Goal: Complete application form

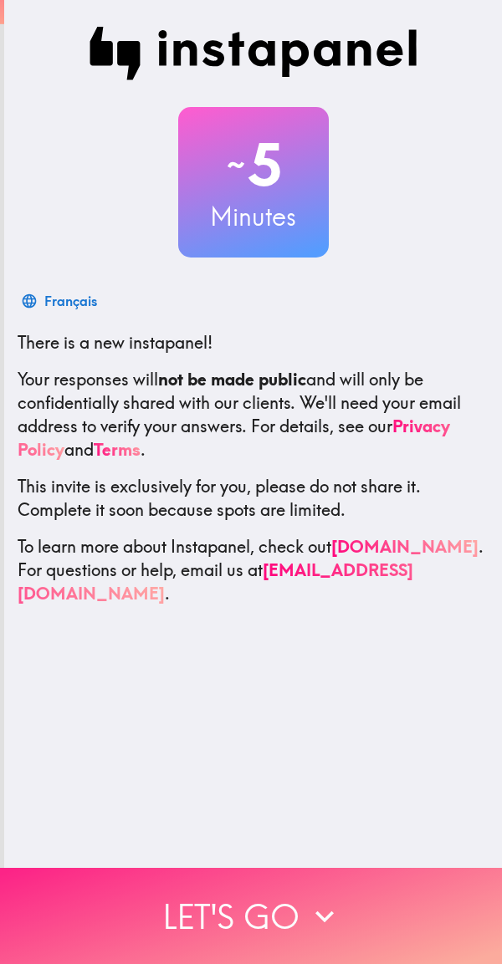
click at [235, 902] on button "Let's go" at bounding box center [251, 916] width 502 height 96
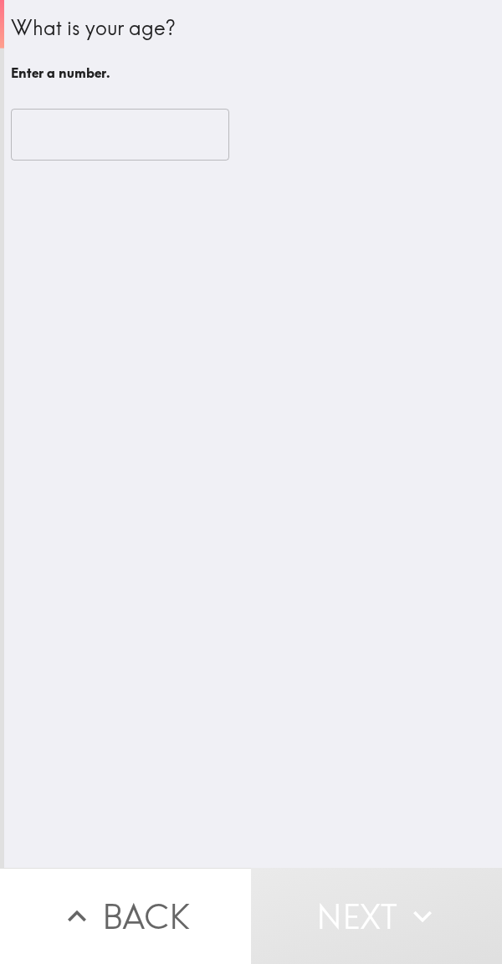
click at [94, 127] on input "number" at bounding box center [120, 135] width 218 height 52
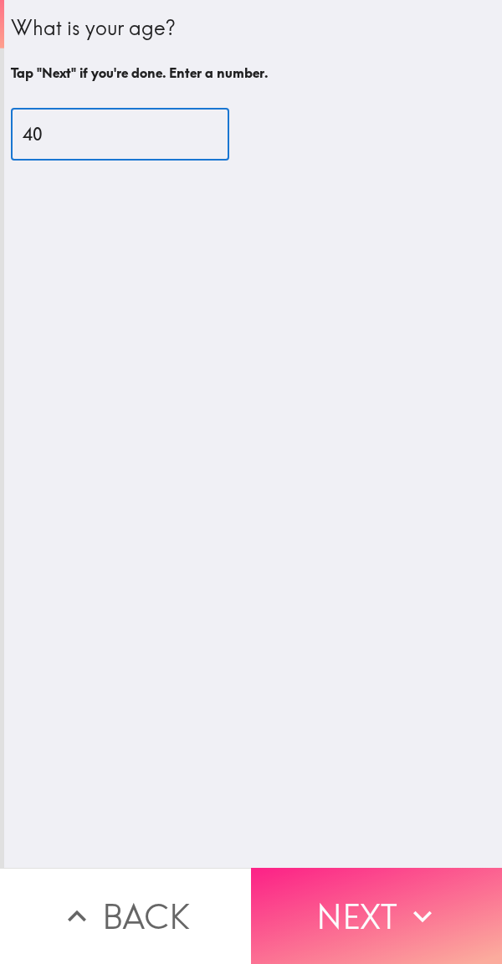
type input "40"
click at [359, 922] on button "Next" at bounding box center [376, 916] width 251 height 96
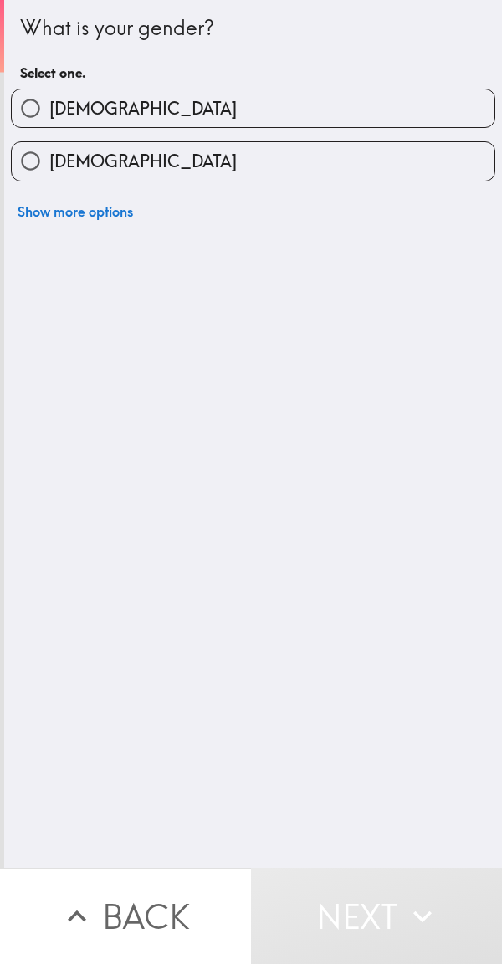
click at [79, 97] on span "[DEMOGRAPHIC_DATA]" at bounding box center [142, 108] width 187 height 23
click at [49, 97] on input "[DEMOGRAPHIC_DATA]" at bounding box center [31, 108] width 38 height 38
radio input "true"
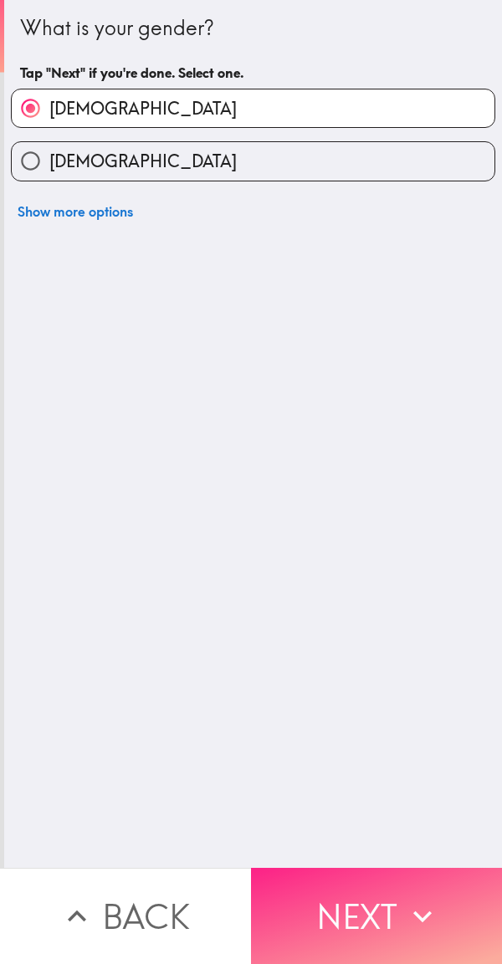
click at [346, 909] on button "Next" at bounding box center [376, 916] width 251 height 96
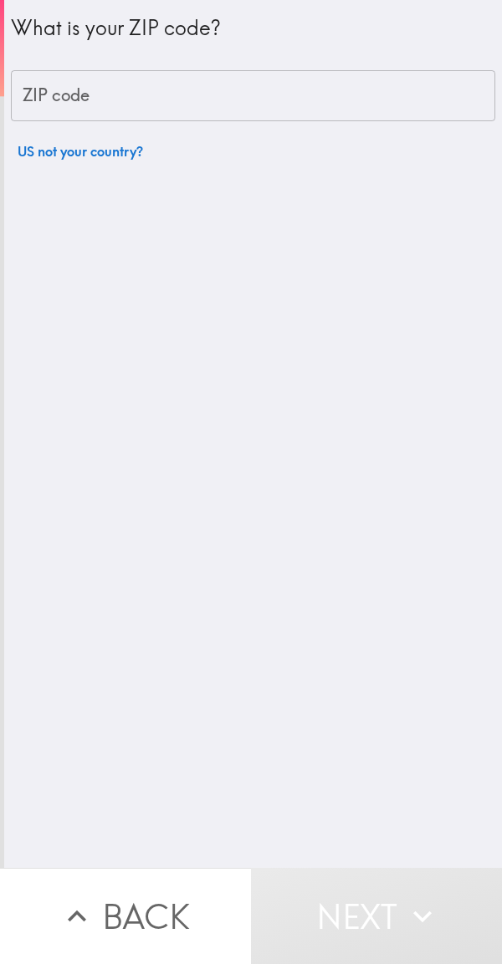
click at [88, 104] on input "ZIP code" at bounding box center [253, 96] width 484 height 52
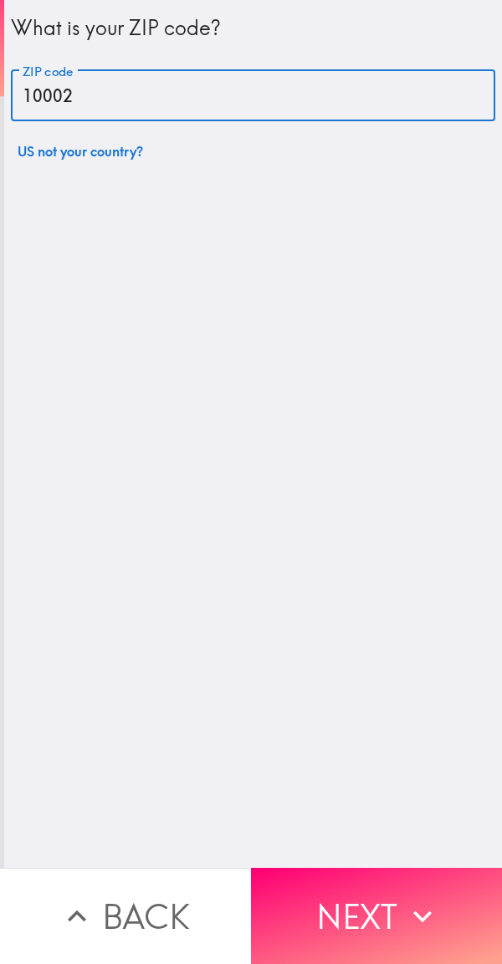
type input "10002"
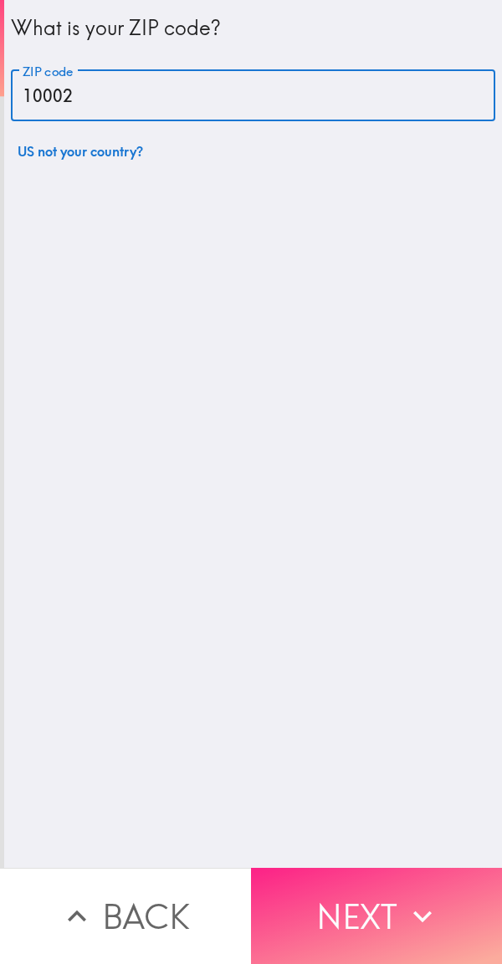
click at [342, 902] on button "Next" at bounding box center [376, 916] width 251 height 96
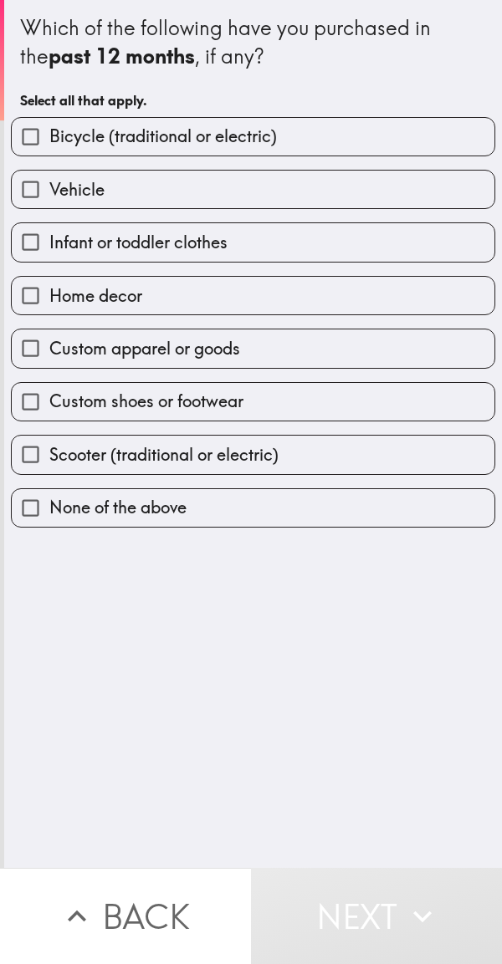
click at [125, 145] on span "Bicycle (traditional or electric)" at bounding box center [162, 136] width 227 height 23
click at [49, 145] on input "Bicycle (traditional or electric)" at bounding box center [31, 137] width 38 height 38
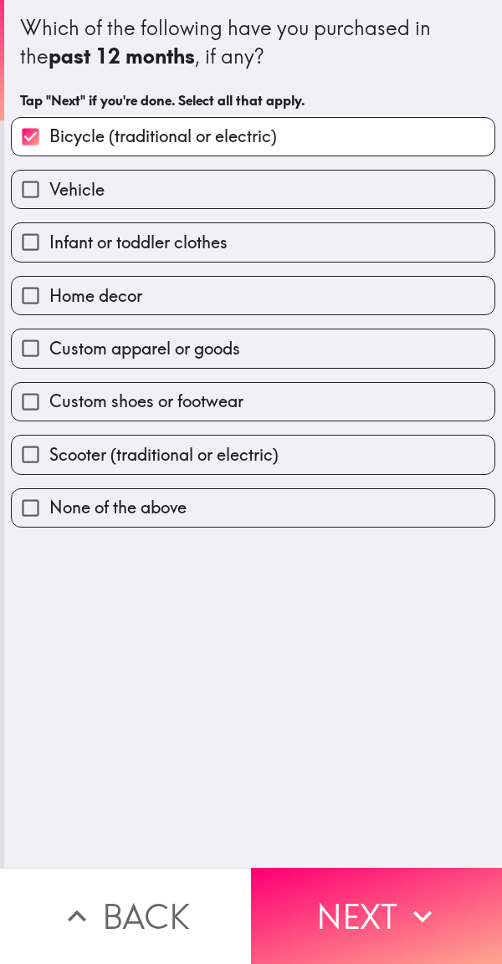
click at [33, 148] on input "Bicycle (traditional or electric)" at bounding box center [31, 137] width 38 height 38
checkbox input "false"
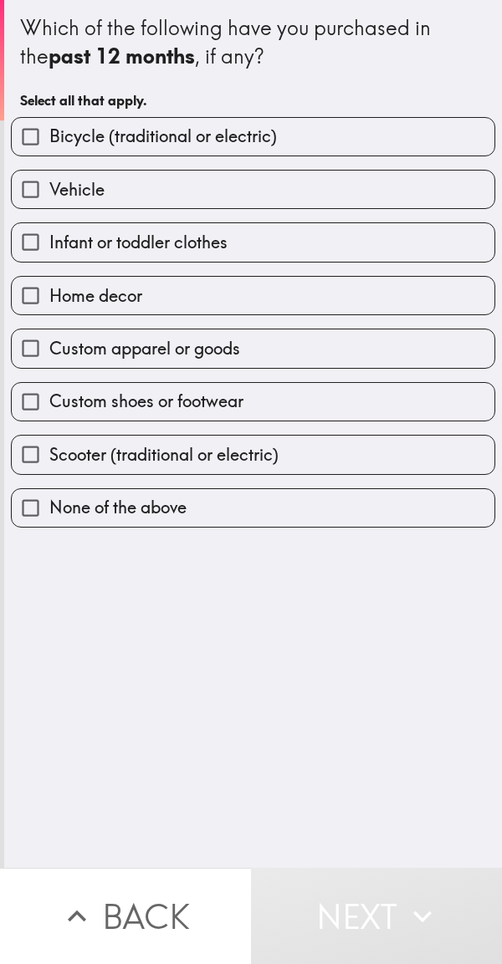
click at [27, 193] on input "Vehicle" at bounding box center [31, 190] width 38 height 38
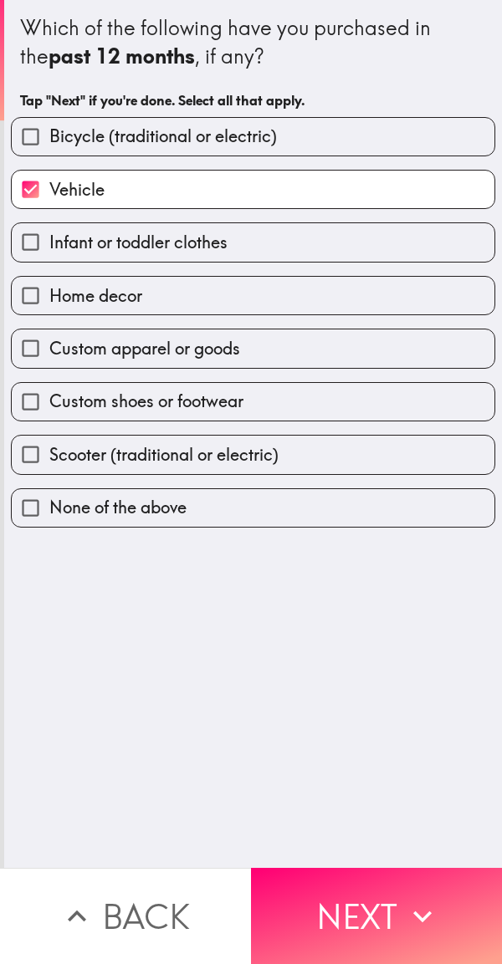
click at [43, 203] on input "Vehicle" at bounding box center [31, 190] width 38 height 38
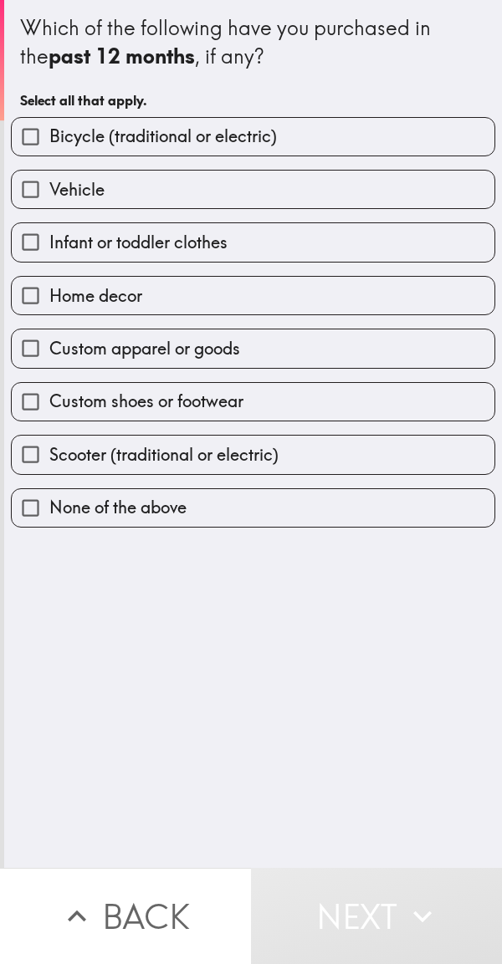
click at [66, 192] on span "Vehicle" at bounding box center [76, 189] width 55 height 23
click at [49, 192] on input "Vehicle" at bounding box center [31, 190] width 38 height 38
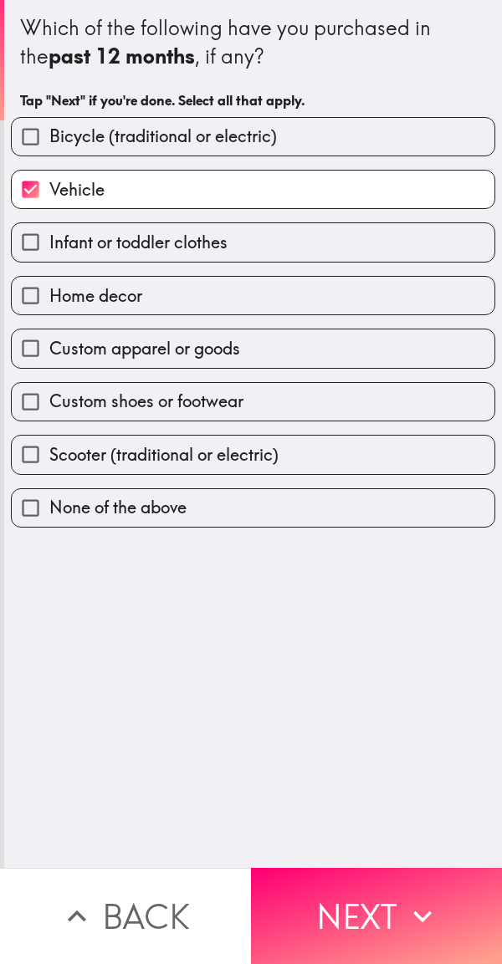
click at [74, 198] on span "Vehicle" at bounding box center [76, 189] width 55 height 23
click at [49, 198] on input "Vehicle" at bounding box center [31, 190] width 38 height 38
checkbox input "false"
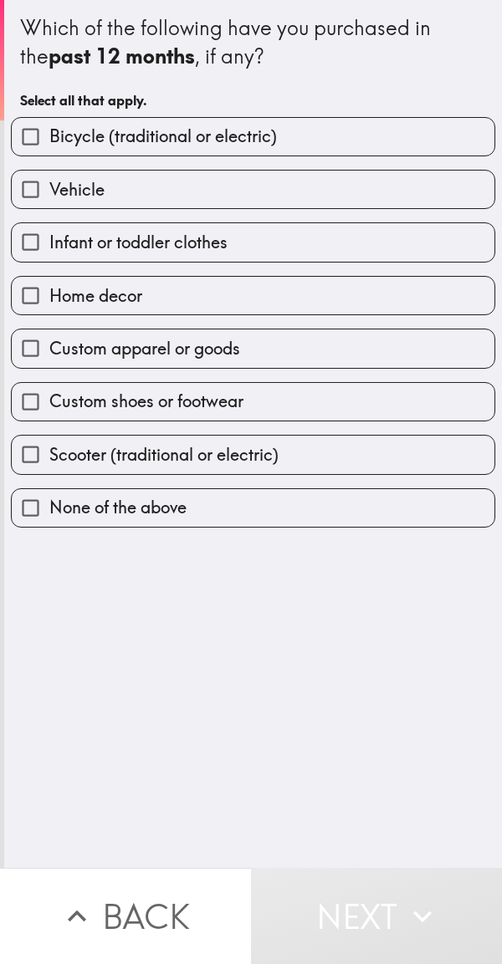
click at [30, 136] on input "Bicycle (traditional or electric)" at bounding box center [31, 137] width 38 height 38
checkbox input "true"
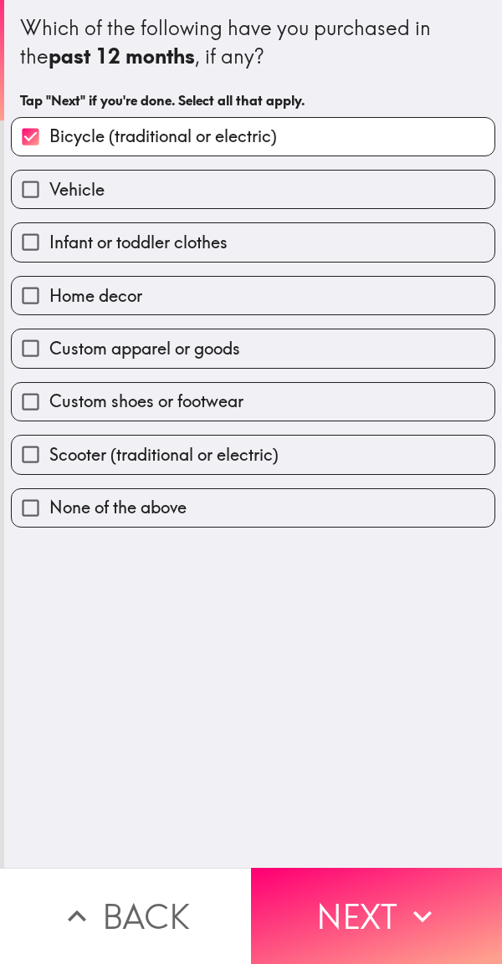
click at [37, 190] on input "Vehicle" at bounding box center [31, 190] width 38 height 38
checkbox input "true"
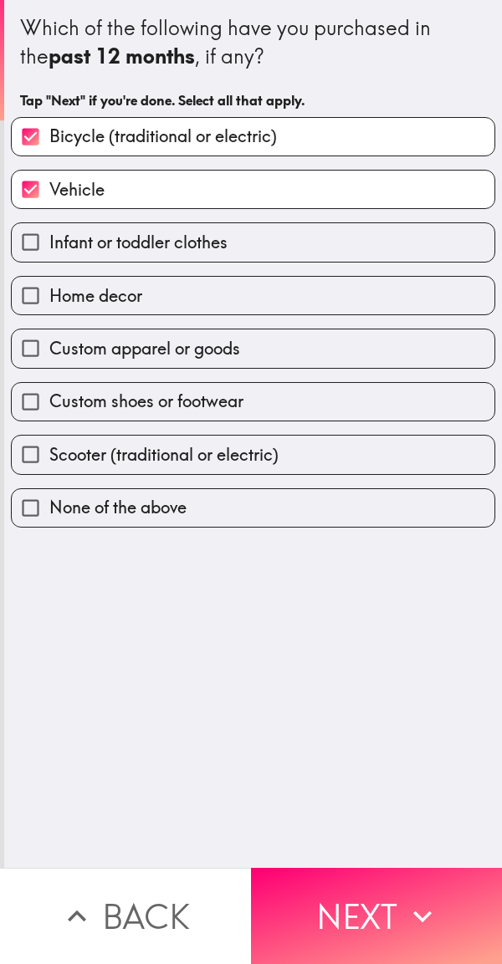
click at [42, 255] on input "Infant or toddler clothes" at bounding box center [31, 242] width 38 height 38
checkbox input "true"
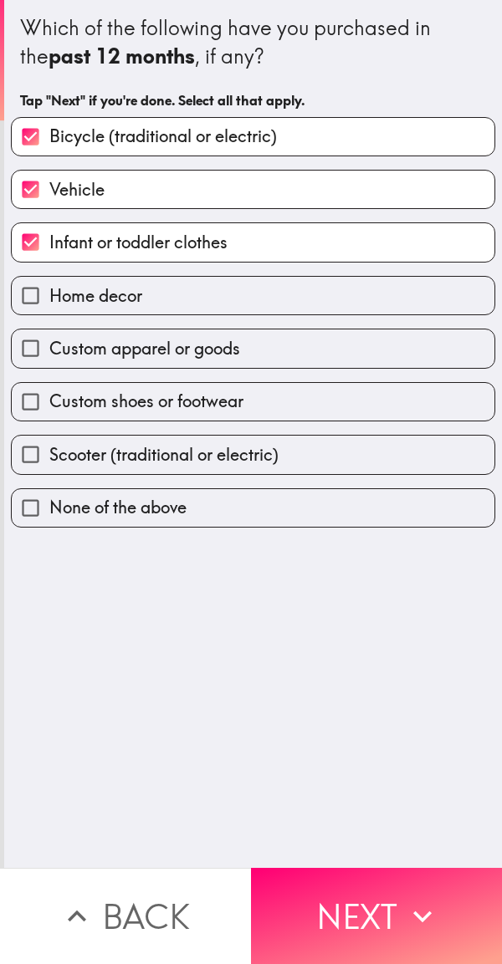
click at [54, 285] on span "Home decor" at bounding box center [95, 295] width 93 height 23
click at [49, 285] on input "Home decor" at bounding box center [31, 296] width 38 height 38
checkbox input "true"
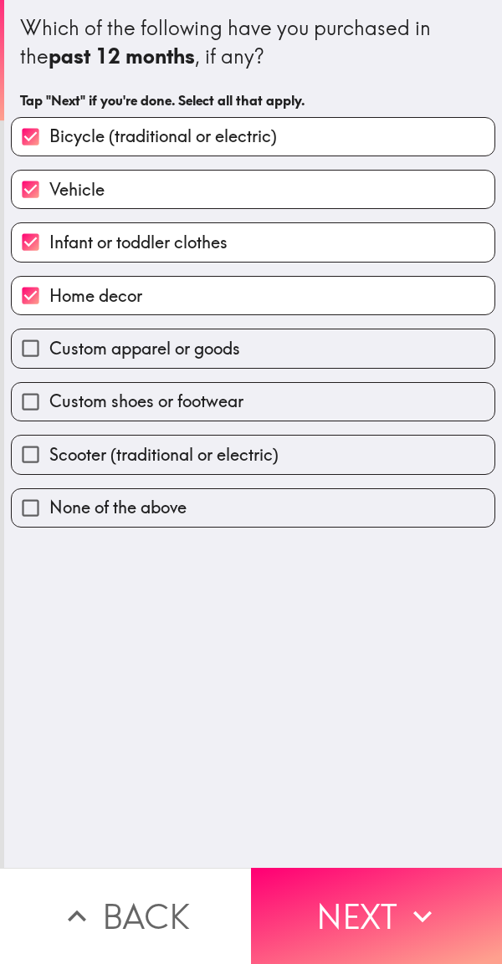
click at [53, 340] on span "Custom apparel or goods" at bounding box center [144, 348] width 191 height 23
click at [49, 340] on input "Custom apparel or goods" at bounding box center [31, 349] width 38 height 38
checkbox input "true"
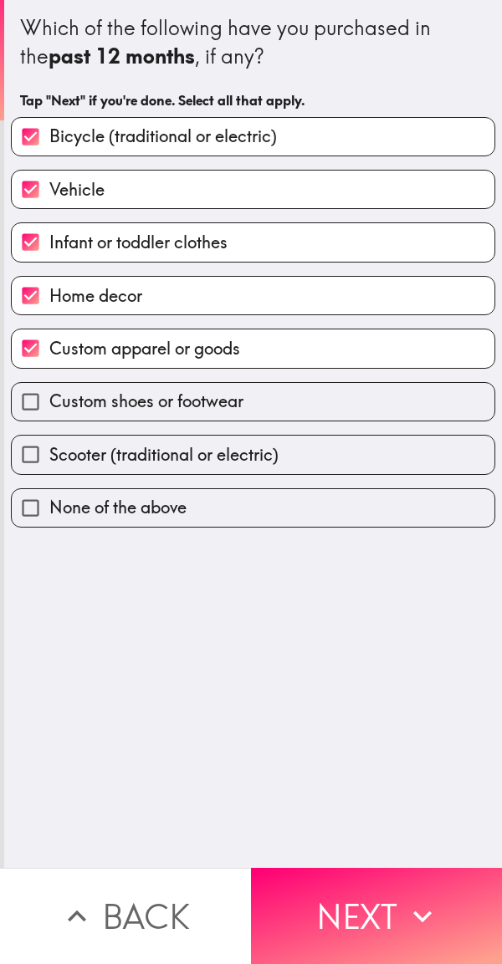
click at [40, 403] on input "Custom shoes or footwear" at bounding box center [31, 402] width 38 height 38
checkbox input "true"
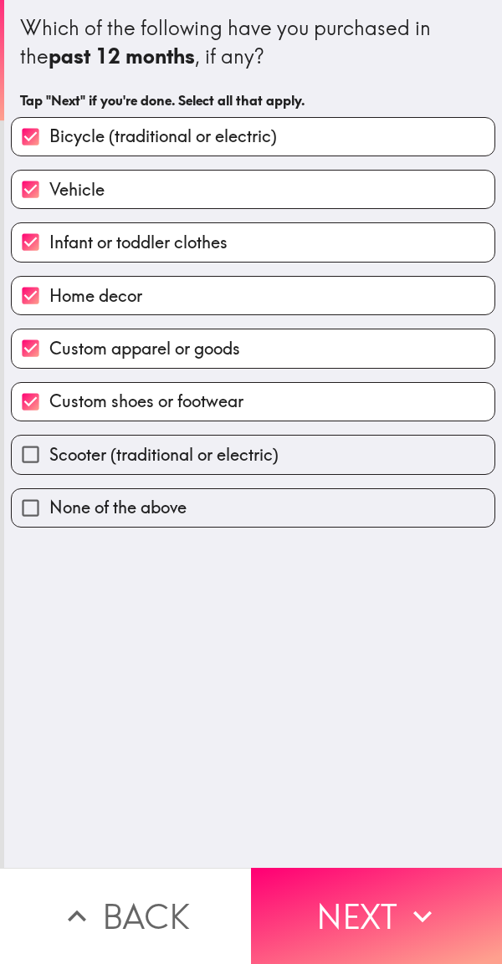
click at [39, 446] on input "Scooter (traditional or electric)" at bounding box center [31, 455] width 38 height 38
checkbox input "true"
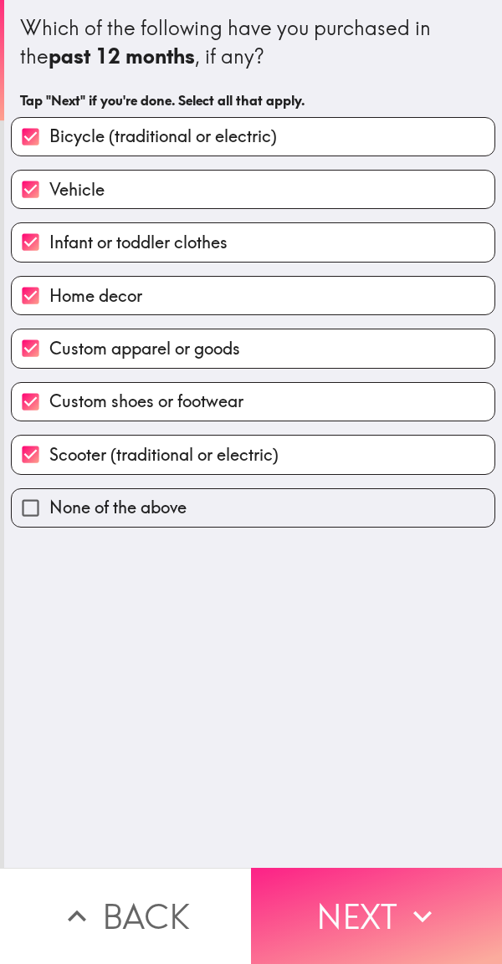
click at [338, 906] on button "Next" at bounding box center [376, 916] width 251 height 96
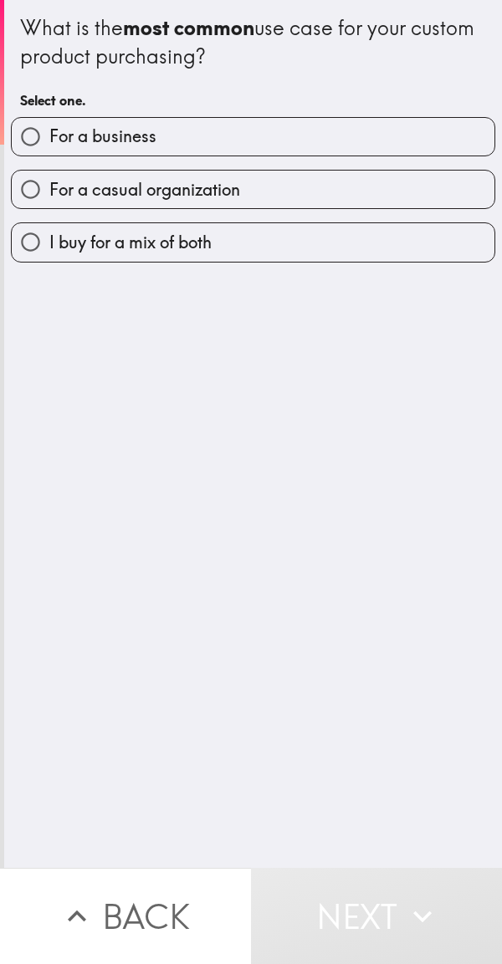
click at [67, 186] on span "For a casual organization" at bounding box center [144, 189] width 191 height 23
click at [49, 186] on input "For a casual organization" at bounding box center [31, 190] width 38 height 38
radio input "true"
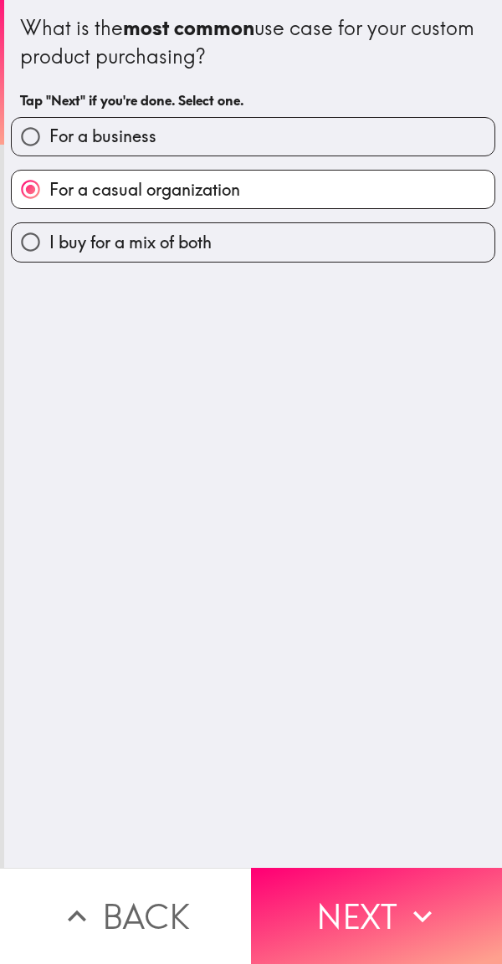
click at [22, 193] on input "For a casual organization" at bounding box center [31, 190] width 38 height 38
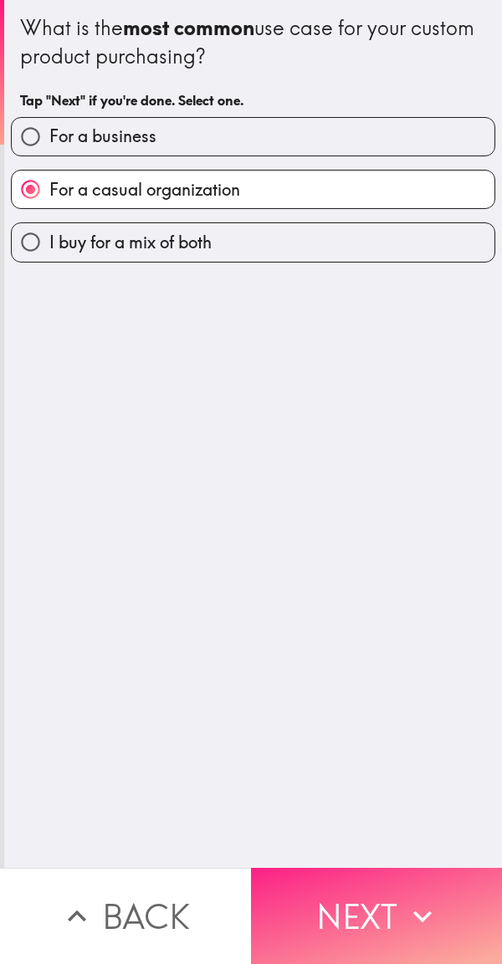
click at [355, 922] on button "Next" at bounding box center [376, 916] width 251 height 96
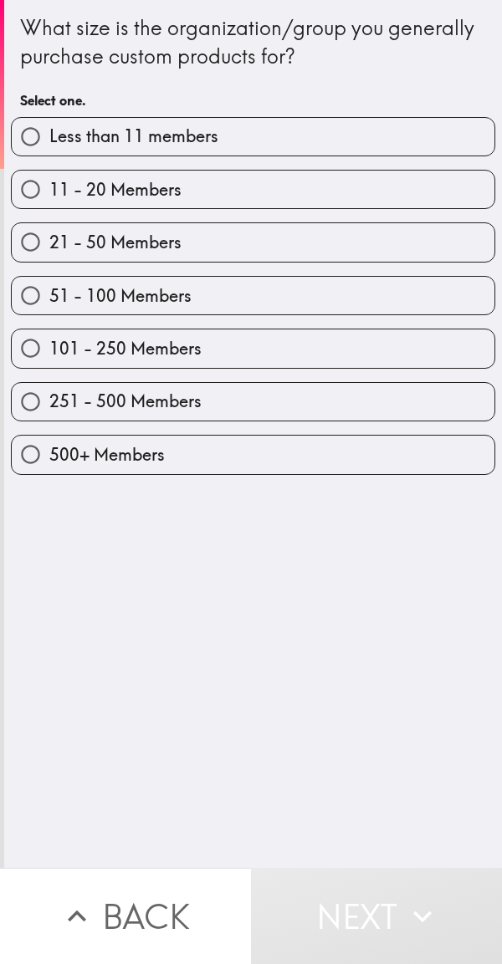
click at [43, 358] on input "101 - 250 Members" at bounding box center [31, 349] width 38 height 38
radio input "true"
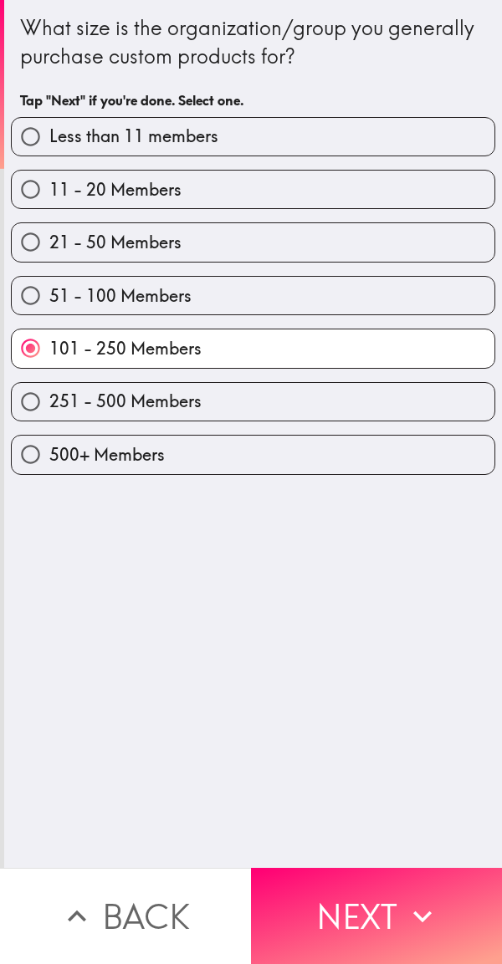
click at [34, 335] on input "101 - 250 Members" at bounding box center [31, 349] width 38 height 38
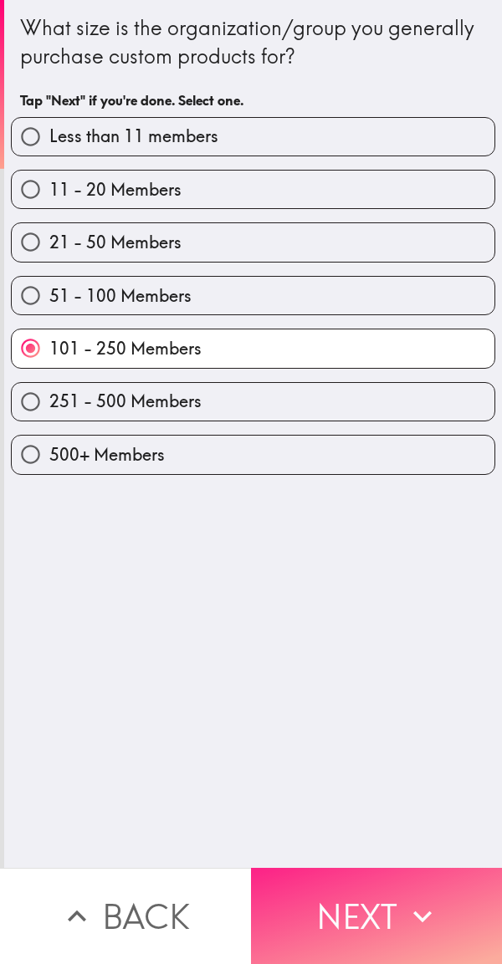
click at [341, 905] on button "Next" at bounding box center [376, 916] width 251 height 96
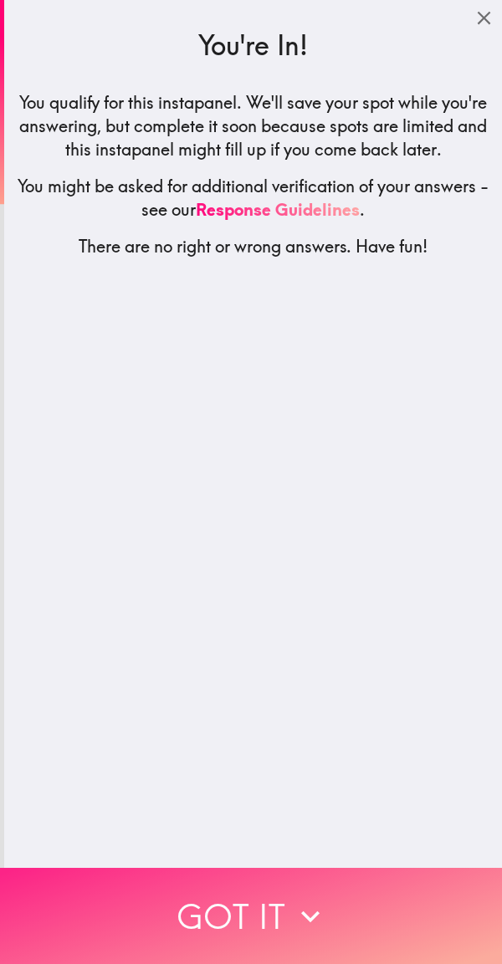
click at [243, 915] on button "Got it" at bounding box center [251, 916] width 502 height 96
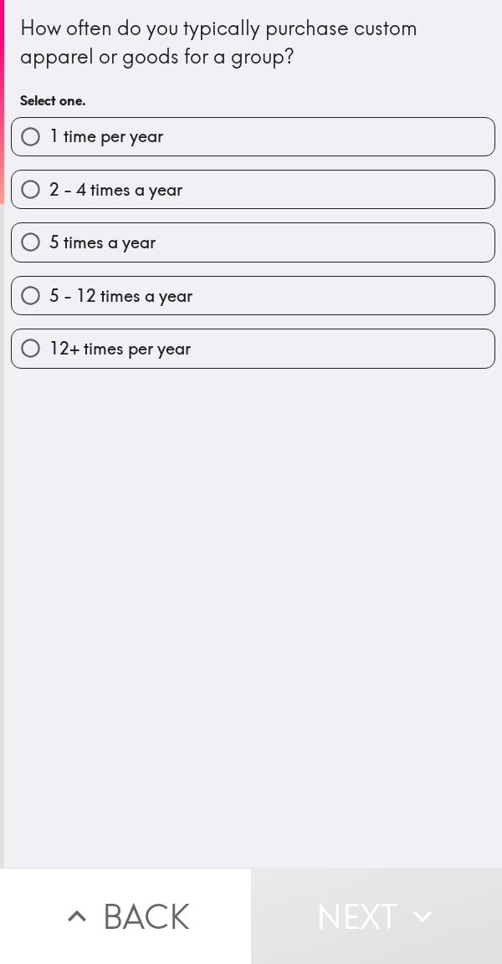
click at [69, 249] on span "5 times a year" at bounding box center [102, 242] width 106 height 23
click at [49, 249] on input "5 times a year" at bounding box center [31, 242] width 38 height 38
radio input "true"
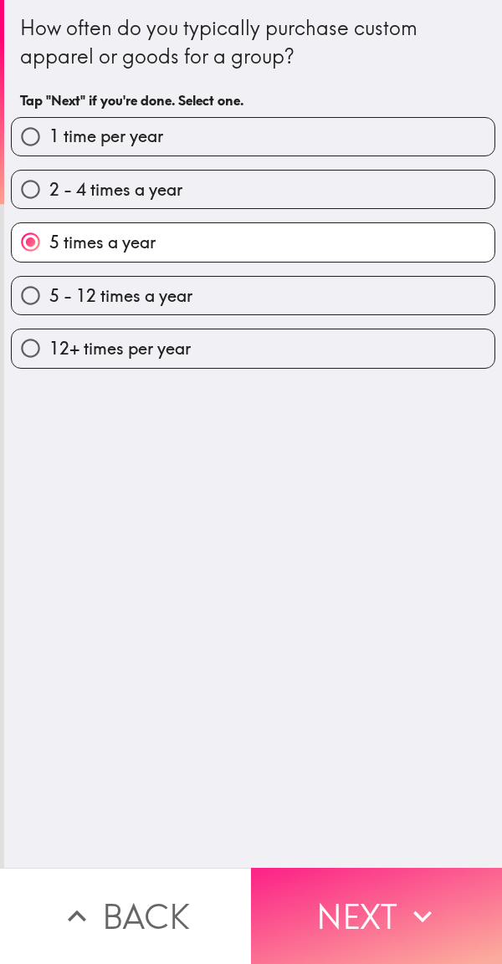
click at [323, 910] on button "Next" at bounding box center [376, 916] width 251 height 96
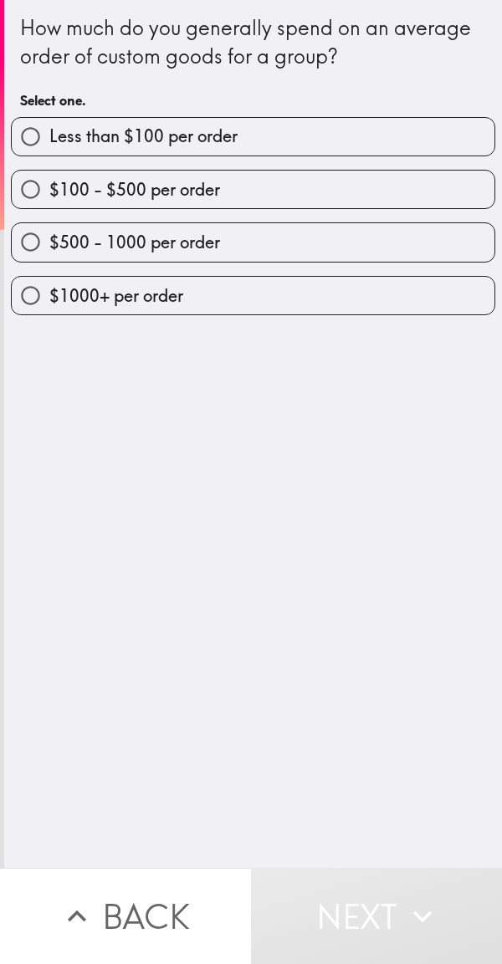
click at [100, 203] on label "$100 - $500 per order" at bounding box center [253, 190] width 483 height 38
click at [49, 203] on input "$100 - $500 per order" at bounding box center [31, 190] width 38 height 38
radio input "true"
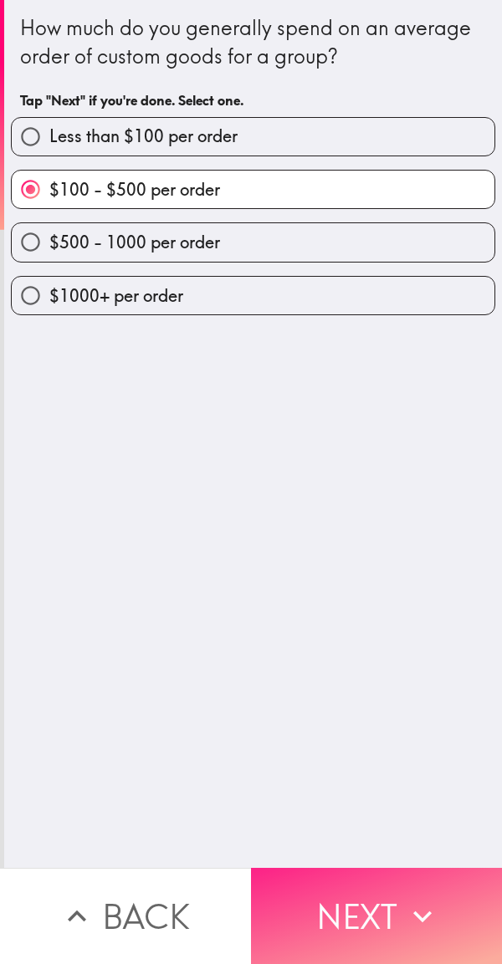
click at [353, 924] on button "Next" at bounding box center [376, 916] width 251 height 96
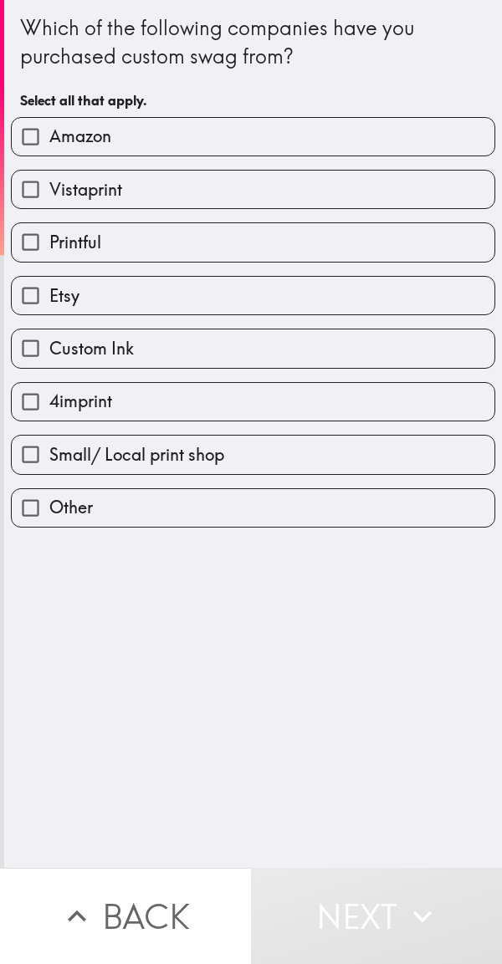
click at [105, 203] on label "Vistaprint" at bounding box center [253, 190] width 483 height 38
click at [49, 203] on input "Vistaprint" at bounding box center [31, 190] width 38 height 38
checkbox input "true"
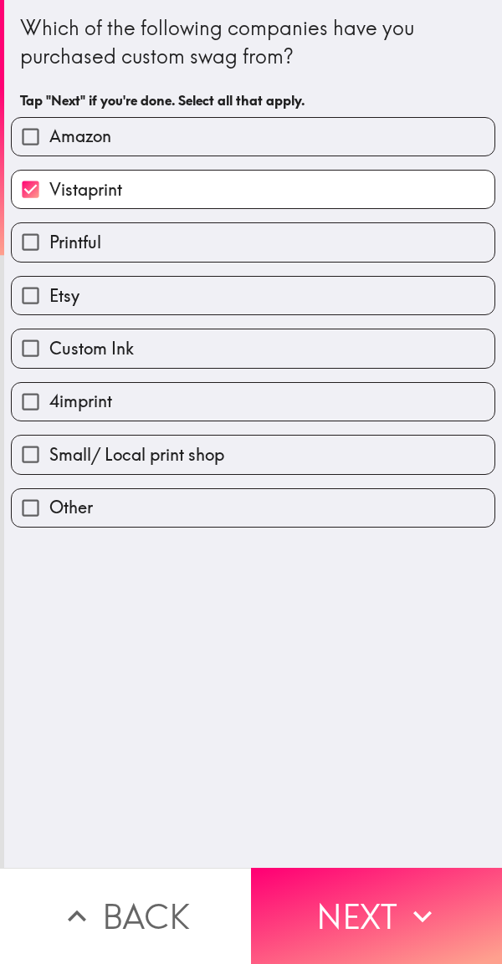
click at [113, 355] on span "Custom Ink" at bounding box center [91, 348] width 84 height 23
click at [49, 355] on input "Custom Ink" at bounding box center [31, 349] width 38 height 38
checkbox input "true"
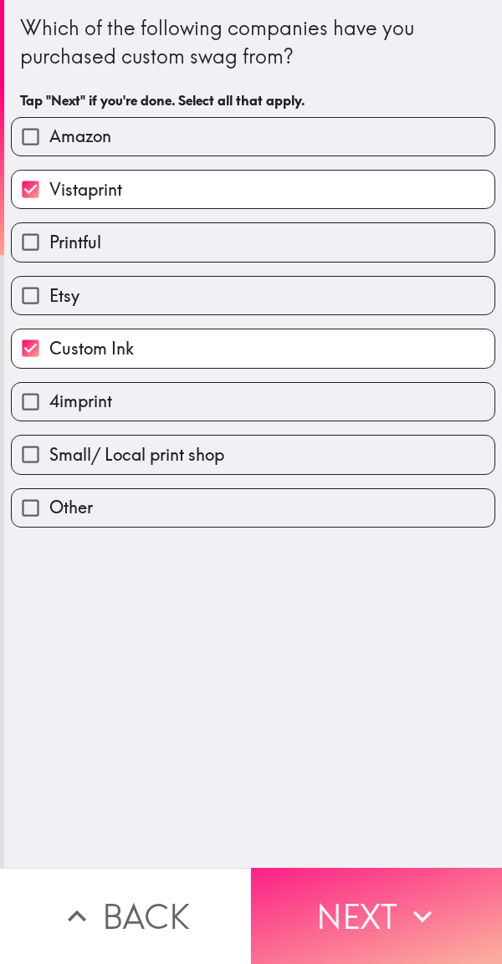
click at [357, 913] on button "Next" at bounding box center [376, 916] width 251 height 96
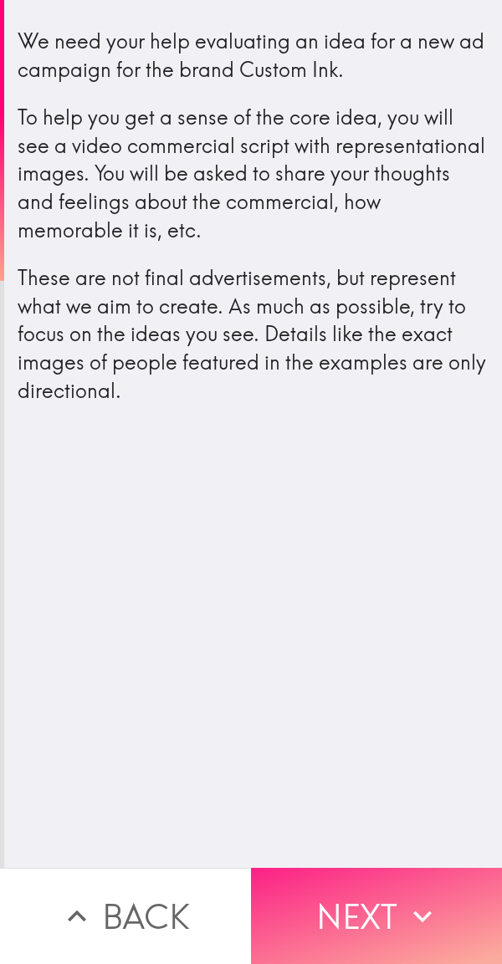
click at [396, 902] on button "Next" at bounding box center [376, 916] width 251 height 96
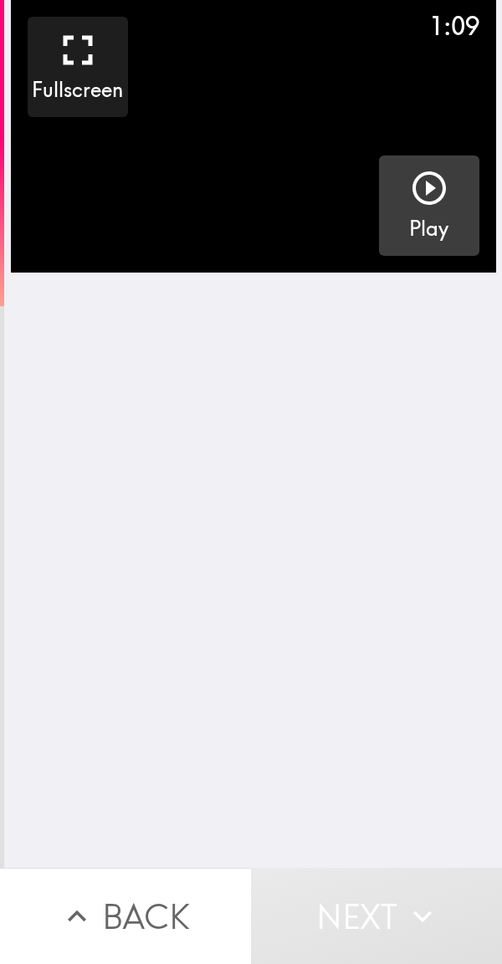
click at [426, 185] on icon "button" at bounding box center [429, 188] width 40 height 40
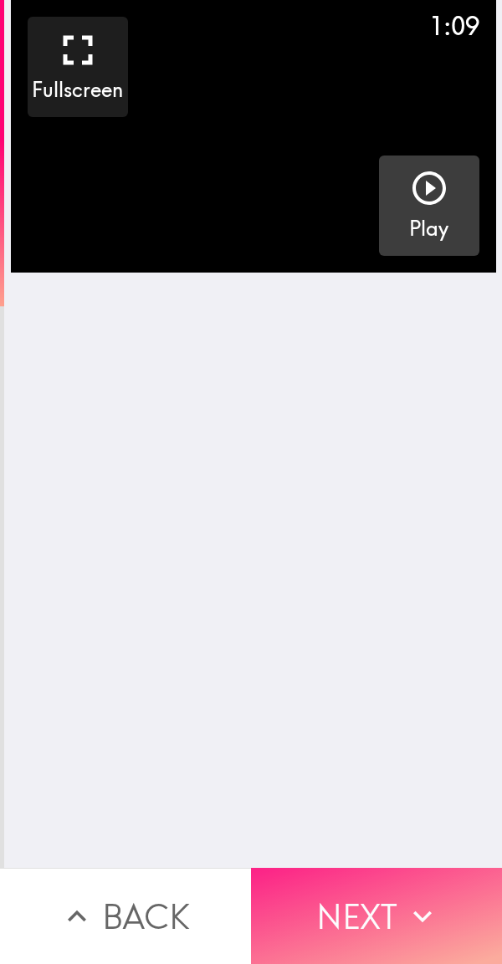
click at [381, 917] on button "Next" at bounding box center [376, 916] width 251 height 96
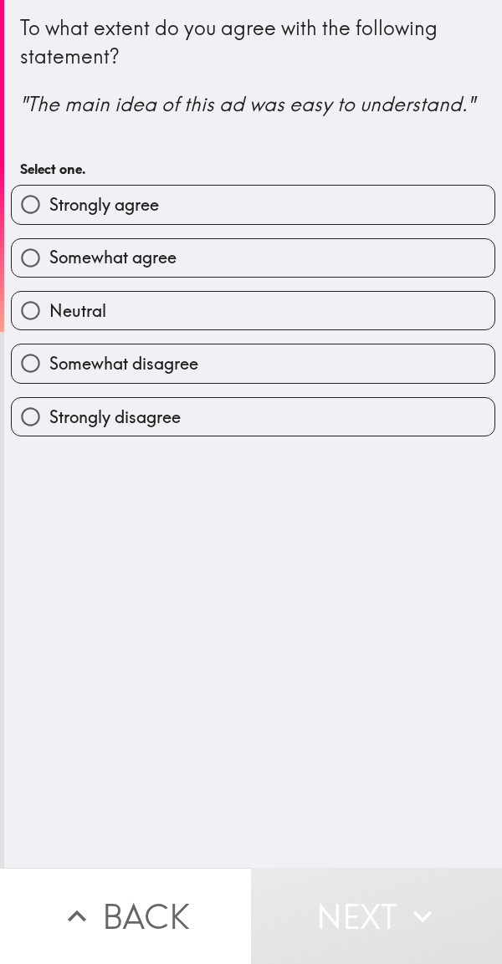
click at [280, 208] on label "Strongly agree" at bounding box center [253, 205] width 483 height 38
click at [49, 208] on input "Strongly agree" at bounding box center [31, 205] width 38 height 38
radio input "true"
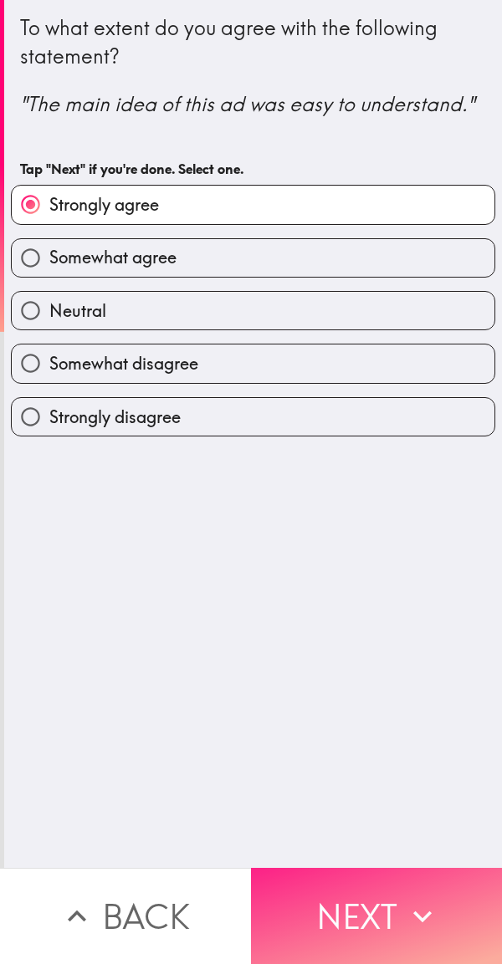
click at [404, 918] on icon "button" at bounding box center [422, 916] width 37 height 37
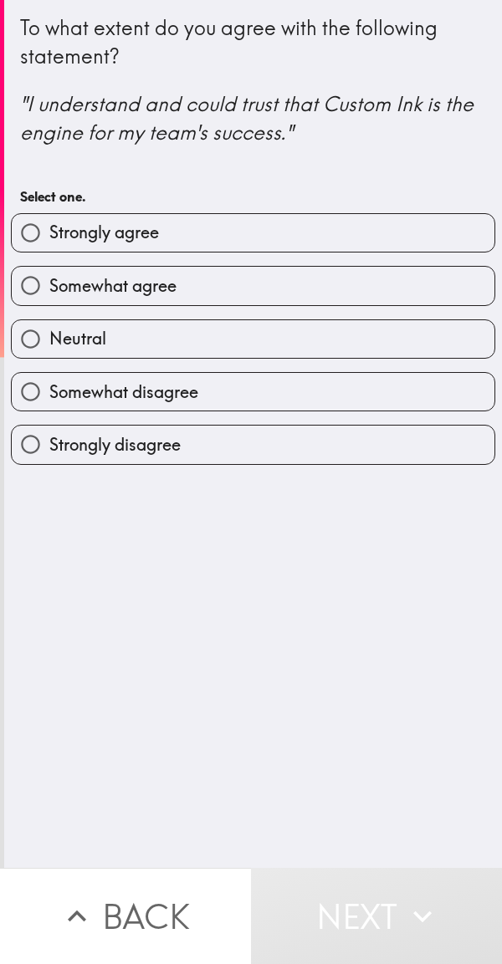
click at [289, 246] on label "Strongly agree" at bounding box center [253, 233] width 483 height 38
click at [49, 246] on input "Strongly agree" at bounding box center [31, 233] width 38 height 38
radio input "true"
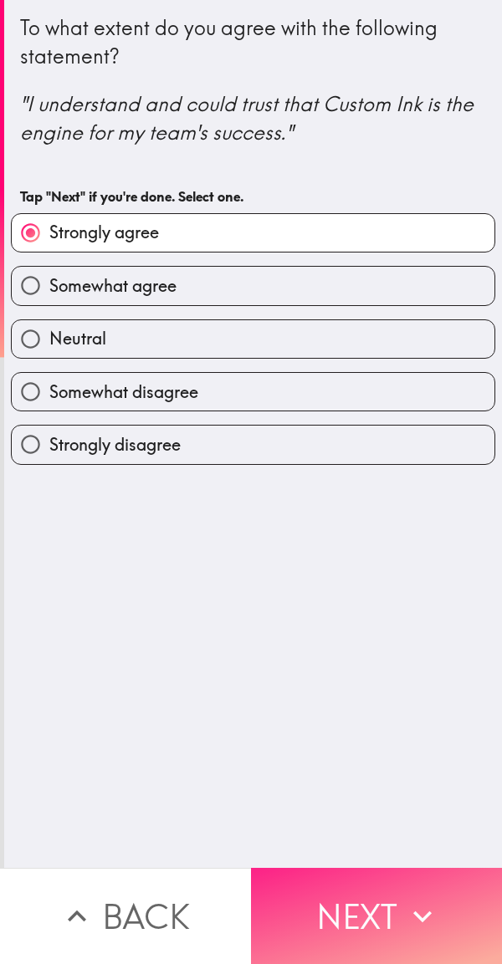
click at [404, 900] on icon "button" at bounding box center [422, 916] width 37 height 37
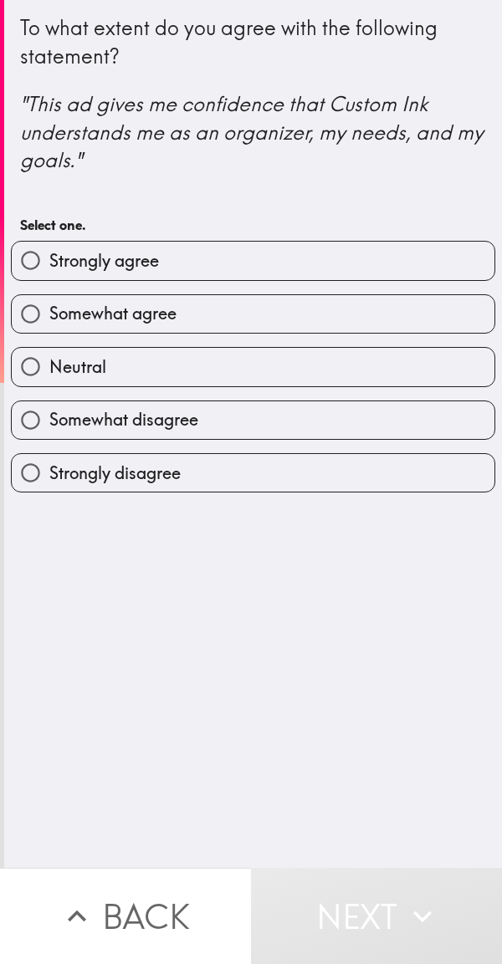
click at [273, 319] on label "Somewhat agree" at bounding box center [253, 314] width 483 height 38
click at [49, 319] on input "Somewhat agree" at bounding box center [31, 314] width 38 height 38
radio input "true"
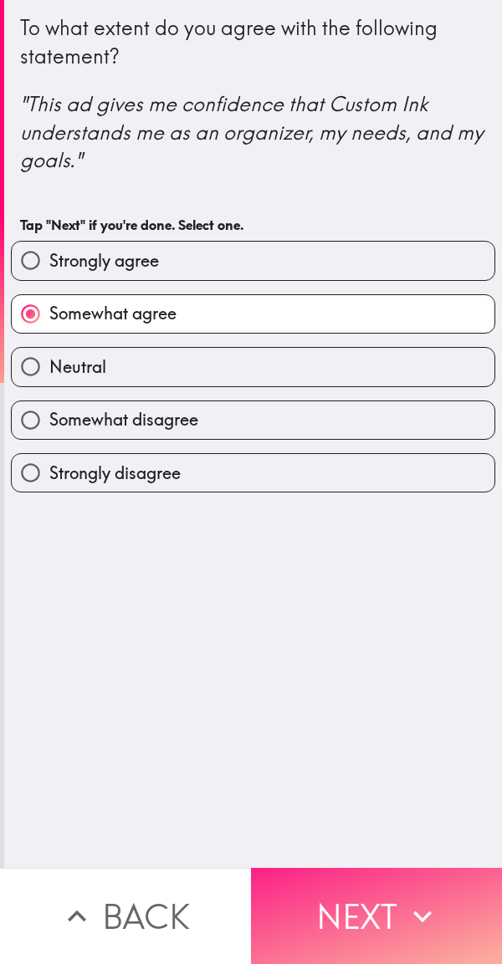
click at [395, 922] on button "Next" at bounding box center [376, 916] width 251 height 96
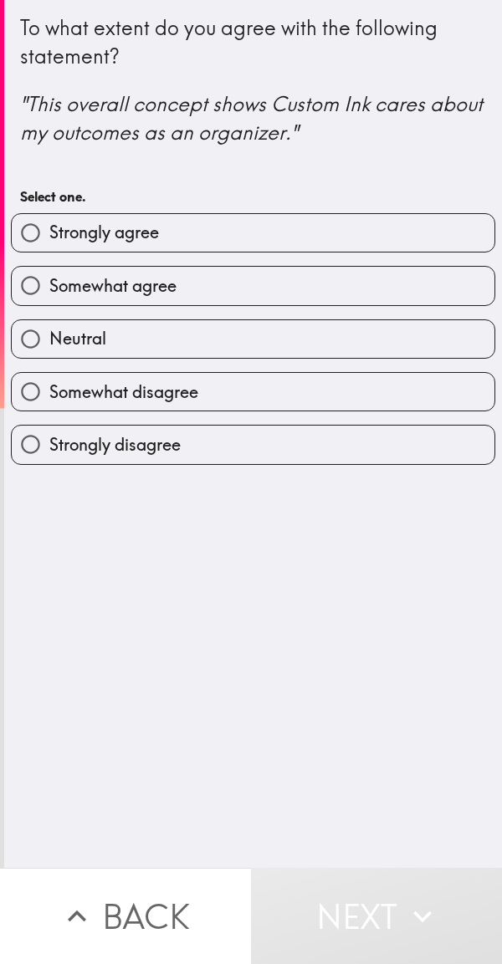
click at [264, 242] on label "Strongly agree" at bounding box center [253, 233] width 483 height 38
click at [49, 242] on input "Strongly agree" at bounding box center [31, 233] width 38 height 38
radio input "true"
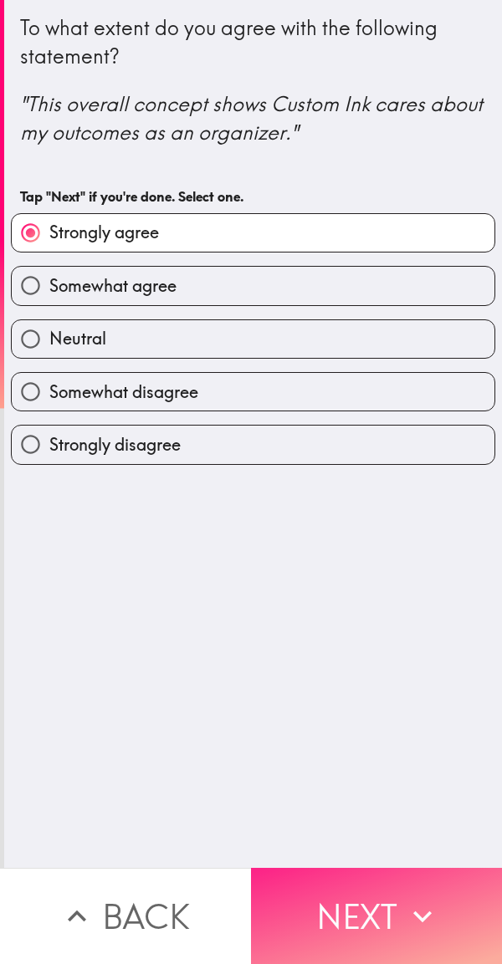
click at [413, 911] on icon "button" at bounding box center [422, 917] width 18 height 12
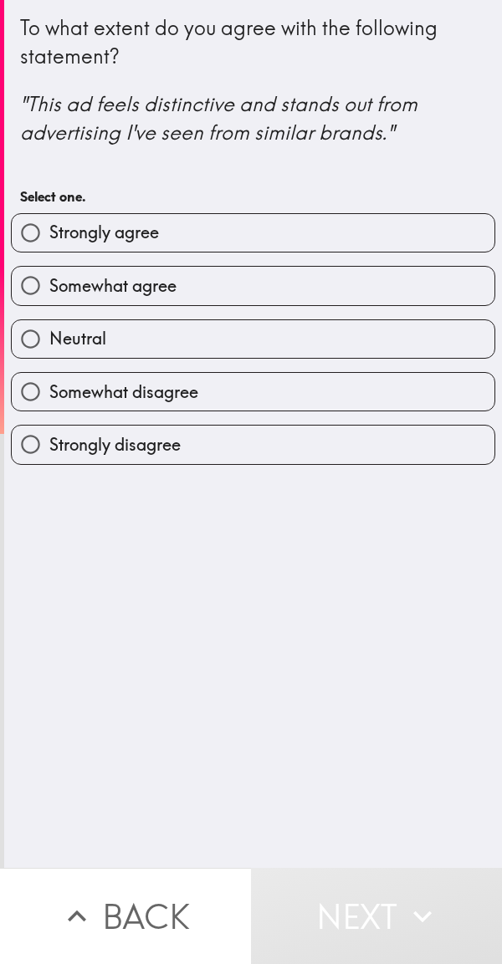
click at [261, 300] on label "Somewhat agree" at bounding box center [253, 286] width 483 height 38
click at [49, 300] on input "Somewhat agree" at bounding box center [31, 286] width 38 height 38
radio input "true"
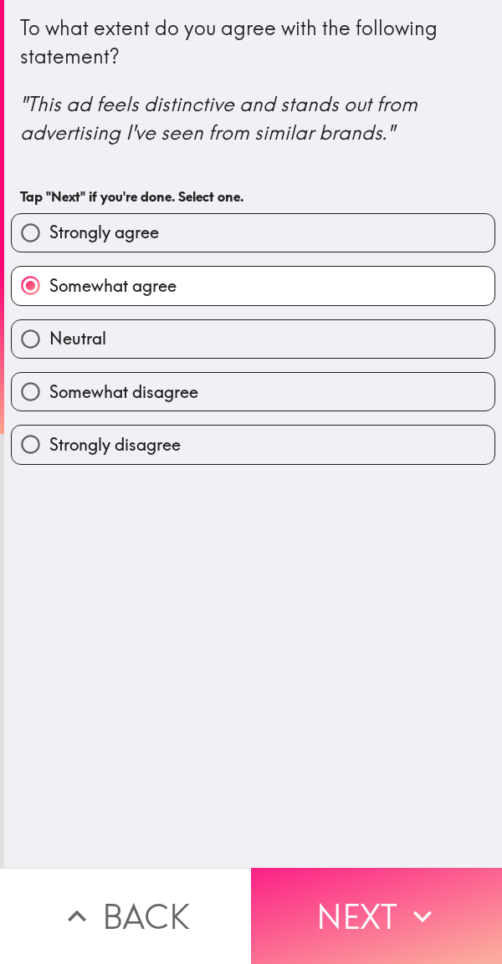
click at [404, 906] on icon "button" at bounding box center [422, 916] width 37 height 37
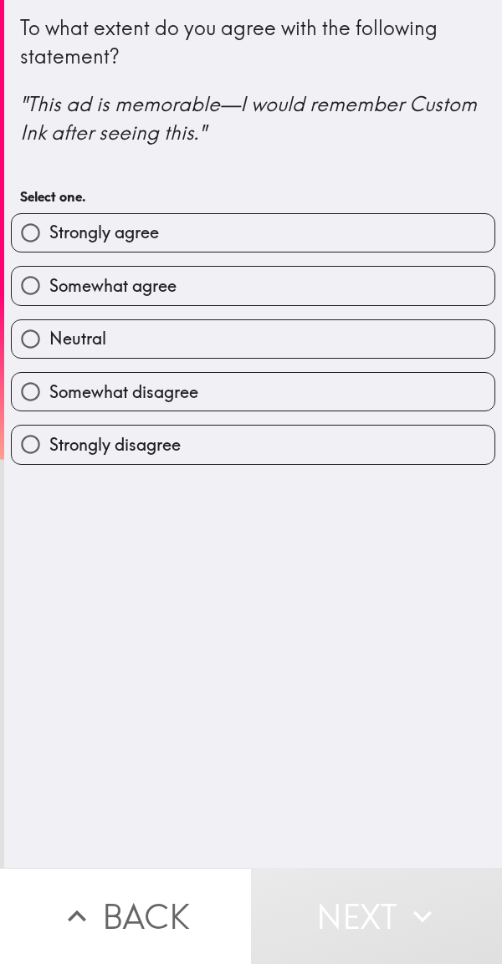
click at [282, 238] on label "Strongly agree" at bounding box center [253, 233] width 483 height 38
click at [49, 238] on input "Strongly agree" at bounding box center [31, 233] width 38 height 38
radio input "true"
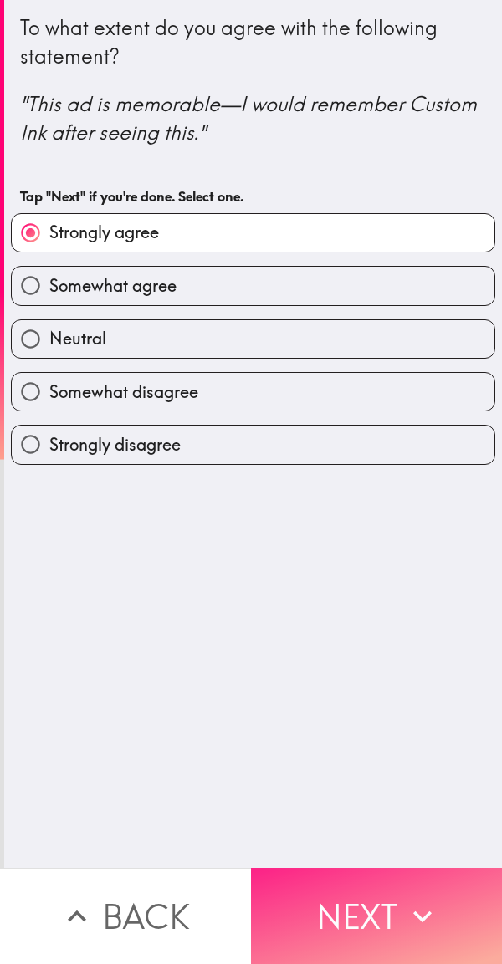
click at [396, 893] on button "Next" at bounding box center [376, 916] width 251 height 96
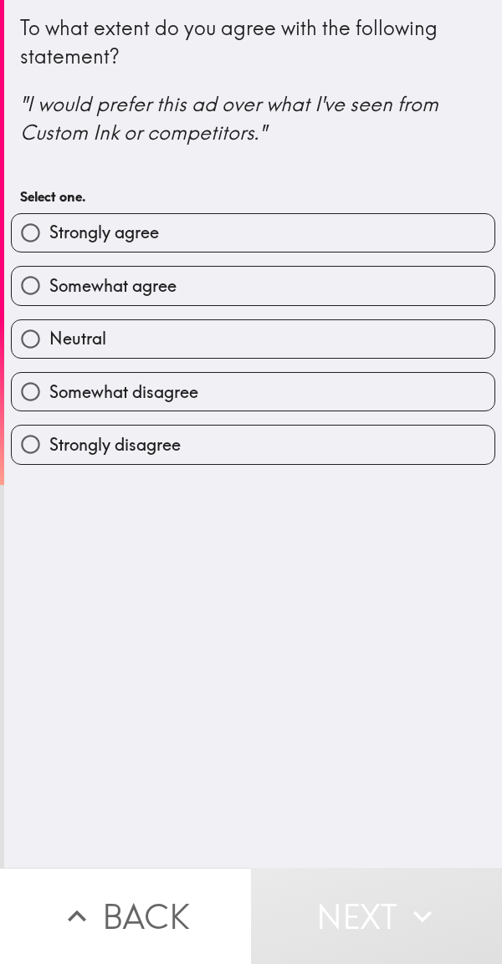
click at [284, 233] on label "Strongly agree" at bounding box center [253, 233] width 483 height 38
click at [49, 233] on input "Strongly agree" at bounding box center [31, 233] width 38 height 38
radio input "true"
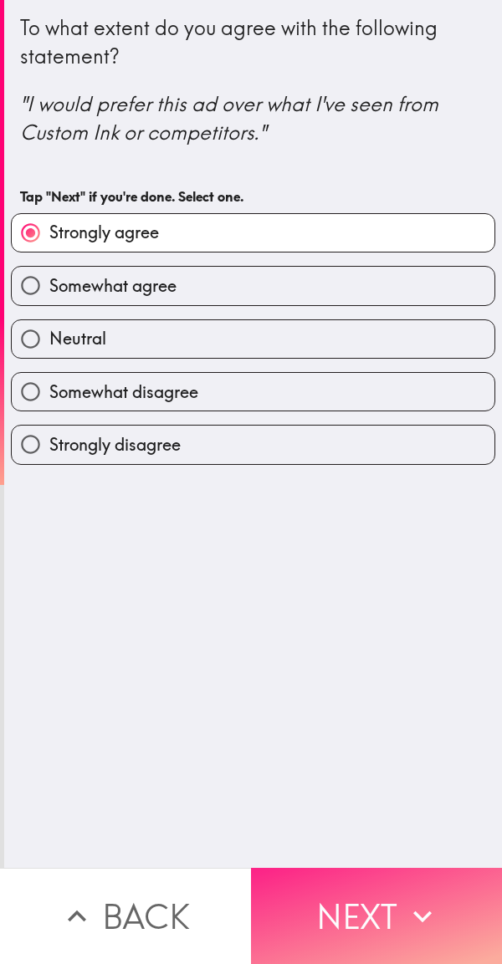
click at [416, 898] on icon "button" at bounding box center [422, 916] width 37 height 37
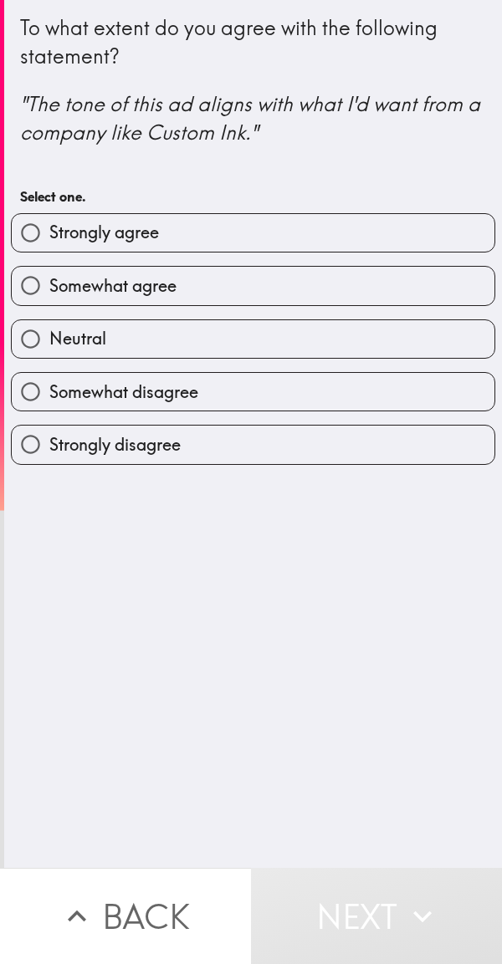
click at [293, 283] on label "Somewhat agree" at bounding box center [253, 286] width 483 height 38
click at [49, 283] on input "Somewhat agree" at bounding box center [31, 286] width 38 height 38
radio input "true"
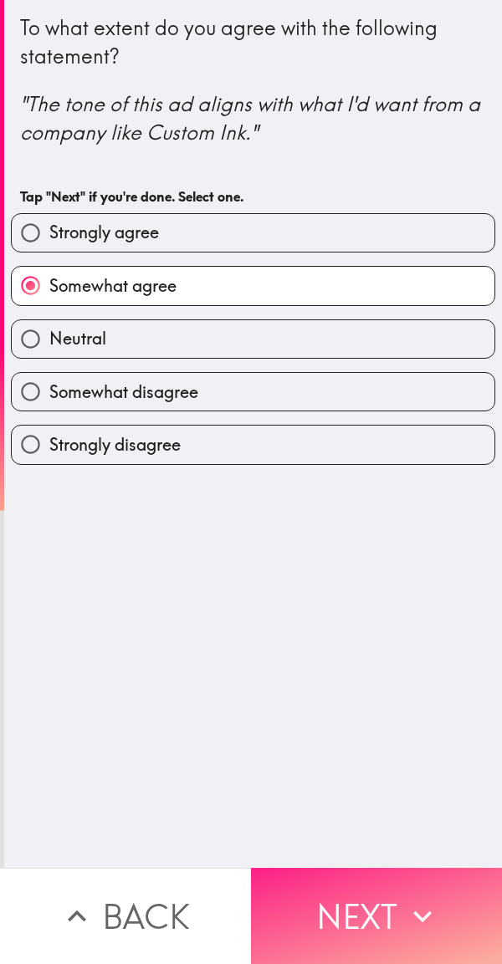
click at [404, 914] on icon "button" at bounding box center [422, 916] width 37 height 37
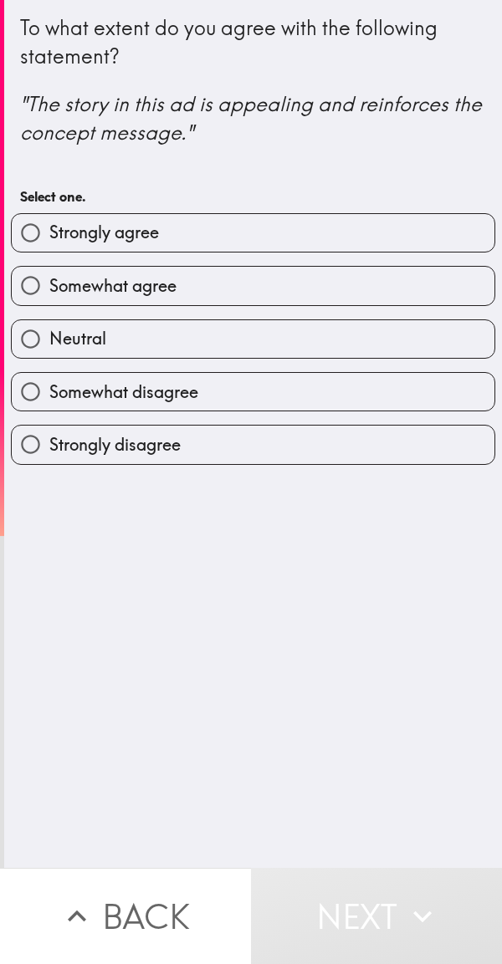
click at [276, 241] on label "Strongly agree" at bounding box center [253, 233] width 483 height 38
click at [49, 241] on input "Strongly agree" at bounding box center [31, 233] width 38 height 38
radio input "true"
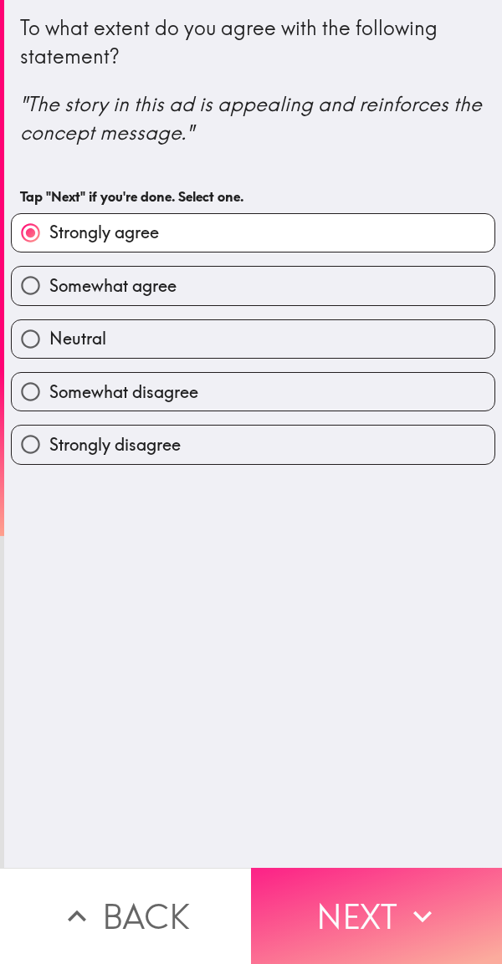
click at [421, 910] on icon "button" at bounding box center [422, 916] width 37 height 37
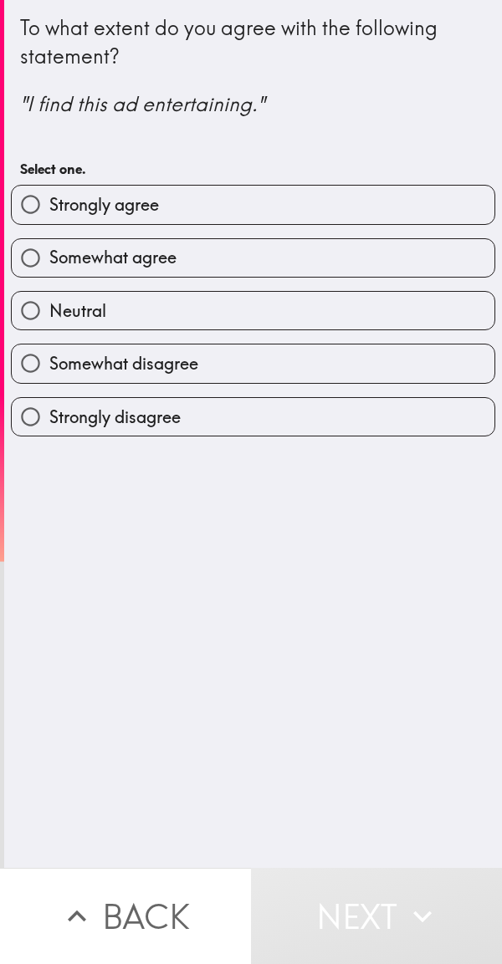
click at [278, 256] on label "Somewhat agree" at bounding box center [253, 258] width 483 height 38
click at [49, 256] on input "Somewhat agree" at bounding box center [31, 258] width 38 height 38
radio input "true"
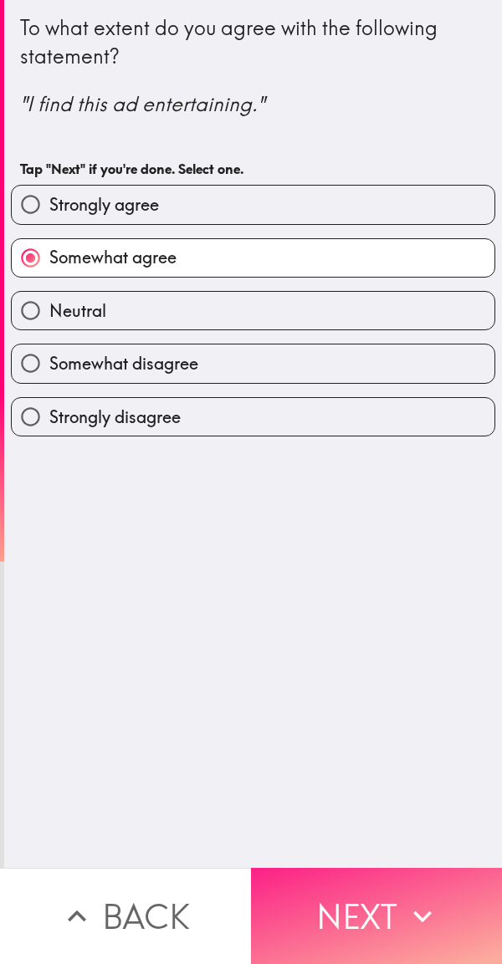
click at [408, 907] on icon "button" at bounding box center [422, 916] width 37 height 37
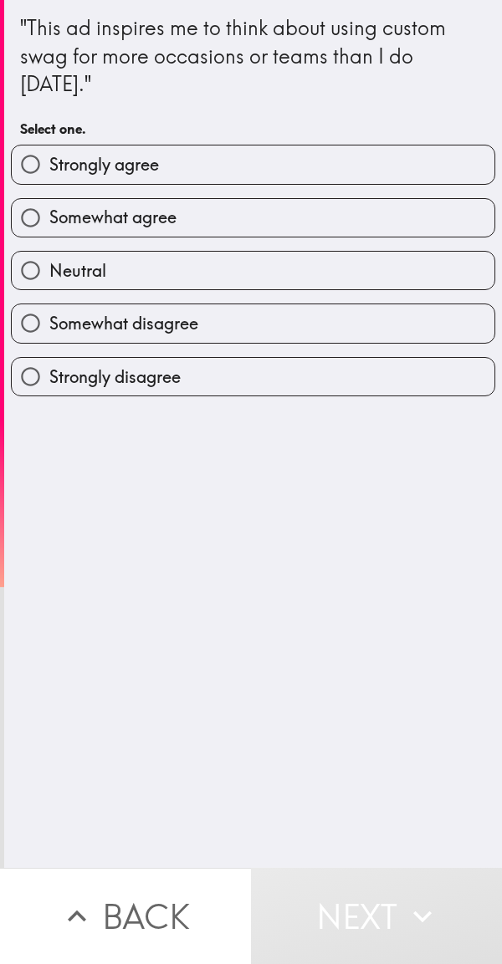
click at [300, 173] on label "Strongly agree" at bounding box center [253, 165] width 483 height 38
click at [49, 173] on input "Strongly agree" at bounding box center [31, 165] width 38 height 38
radio input "true"
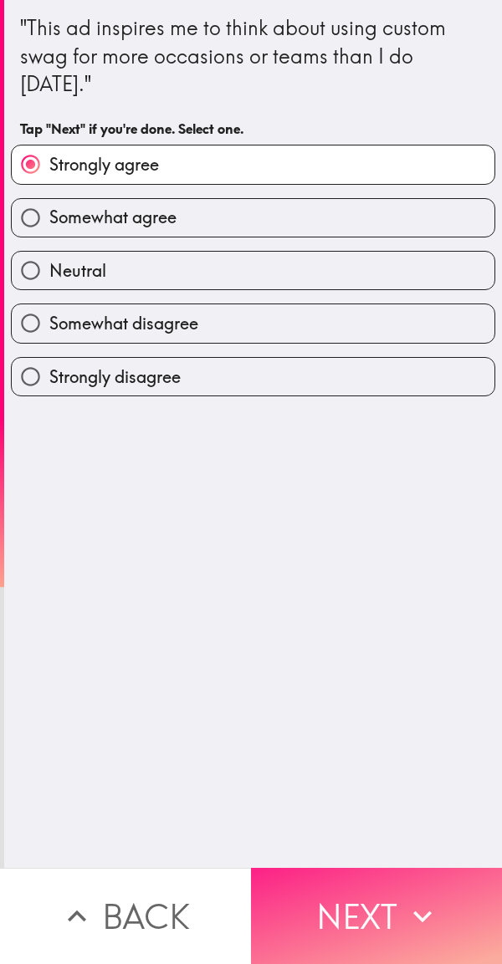
click at [404, 898] on icon "button" at bounding box center [422, 916] width 37 height 37
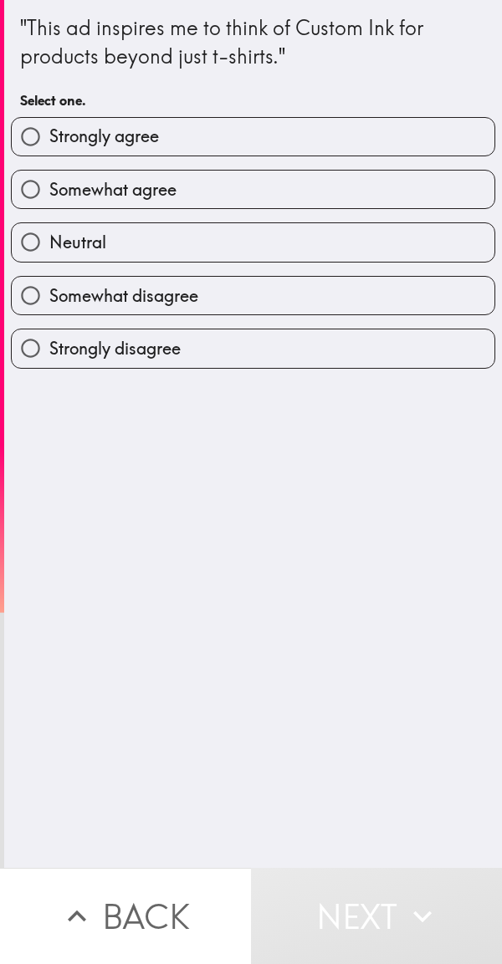
click at [262, 182] on label "Somewhat agree" at bounding box center [253, 190] width 483 height 38
click at [49, 182] on input "Somewhat agree" at bounding box center [31, 190] width 38 height 38
radio input "true"
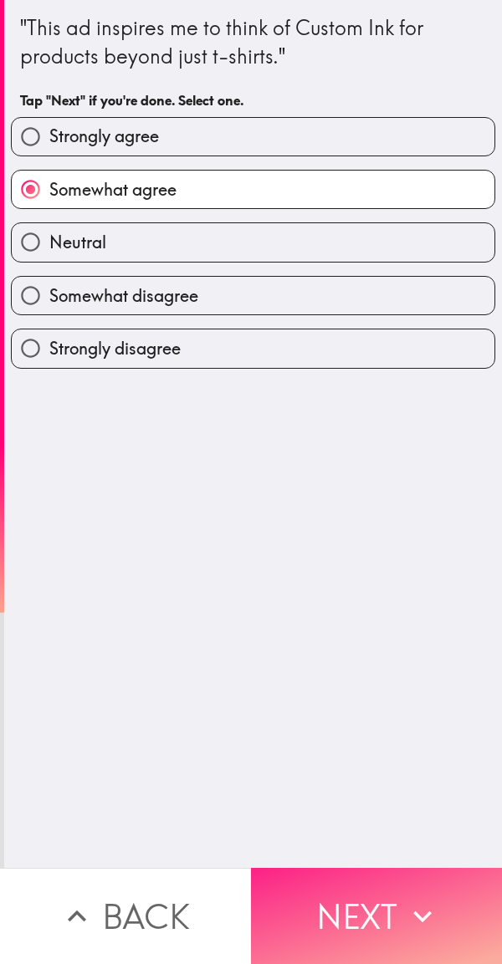
click at [386, 899] on button "Next" at bounding box center [376, 916] width 251 height 96
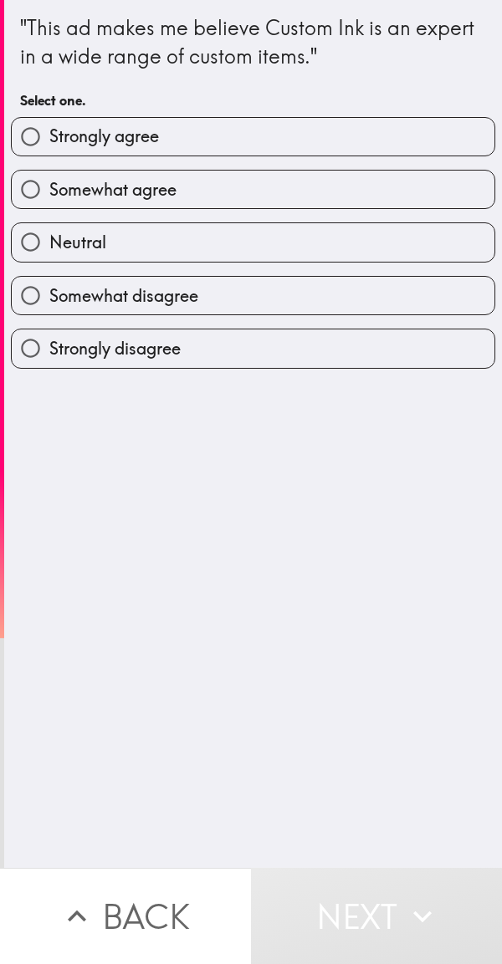
click at [279, 146] on label "Strongly agree" at bounding box center [253, 137] width 483 height 38
click at [49, 146] on input "Strongly agree" at bounding box center [31, 137] width 38 height 38
radio input "true"
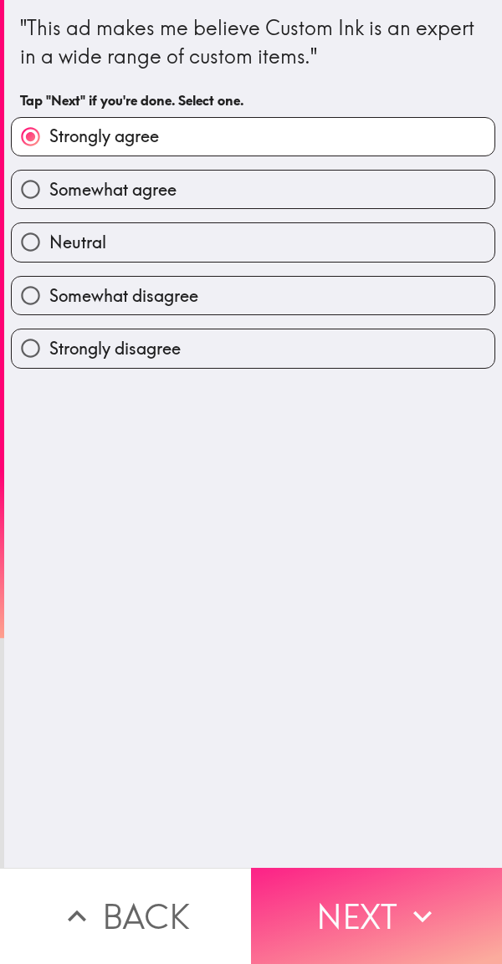
click at [408, 910] on icon "button" at bounding box center [422, 916] width 37 height 37
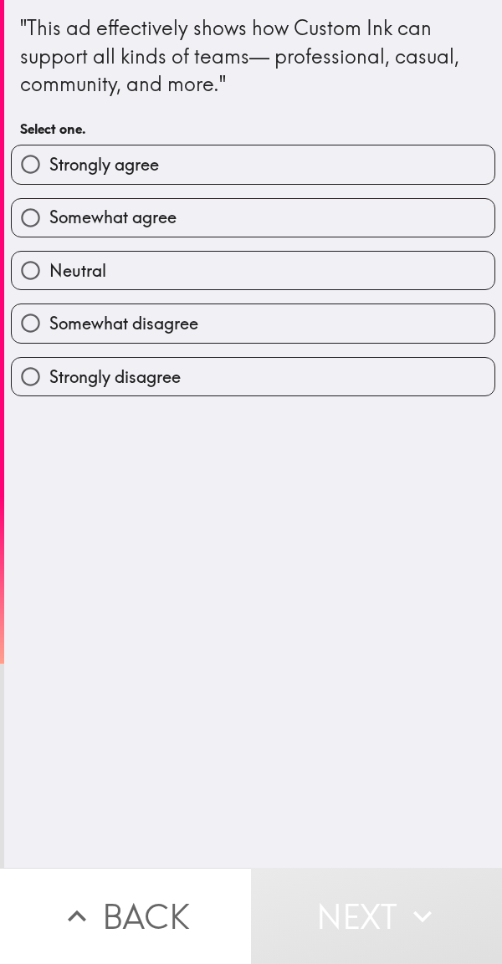
click at [340, 161] on label "Strongly agree" at bounding box center [253, 165] width 483 height 38
click at [49, 161] on input "Strongly agree" at bounding box center [31, 165] width 38 height 38
radio input "true"
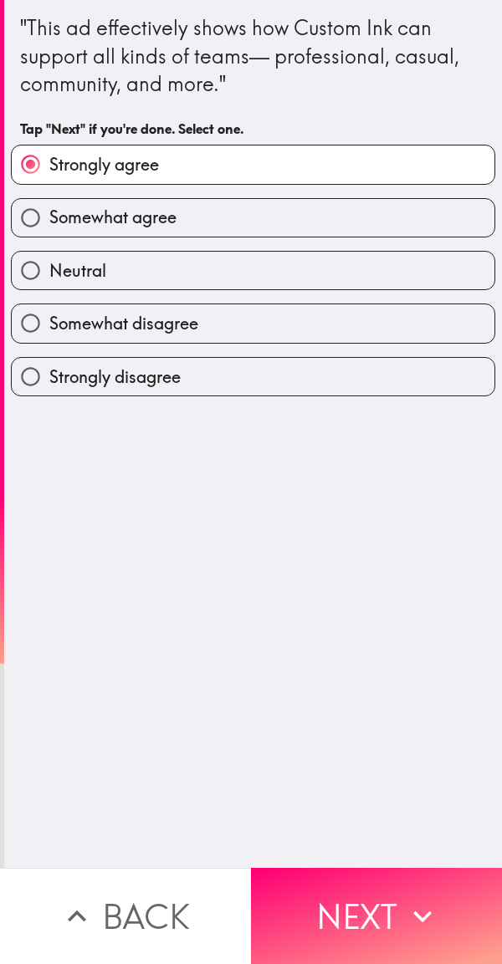
click at [391, 181] on label "Strongly agree" at bounding box center [253, 165] width 483 height 38
click at [49, 181] on input "Strongly agree" at bounding box center [31, 165] width 38 height 38
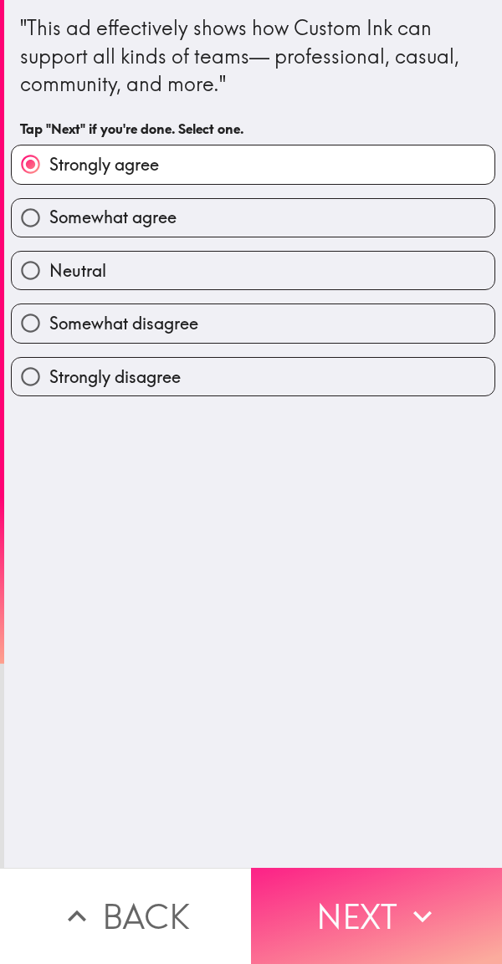
click at [392, 890] on button "Next" at bounding box center [376, 916] width 251 height 96
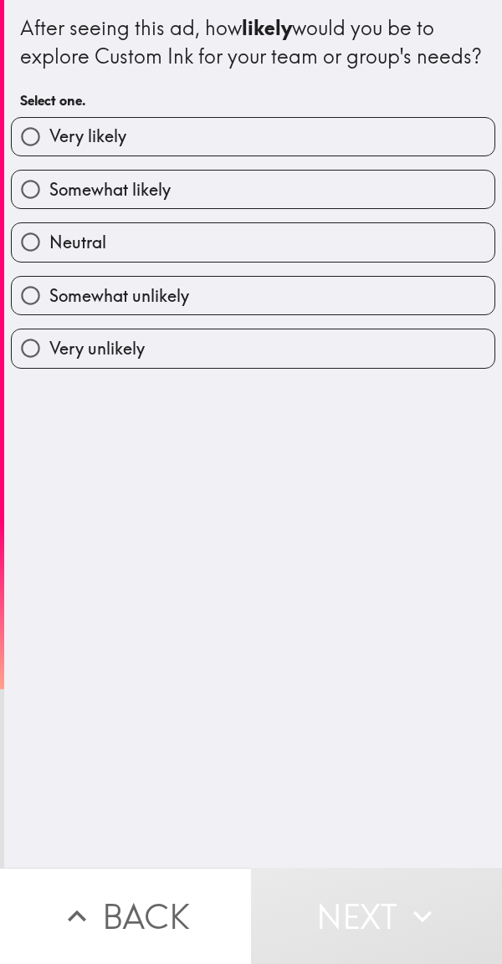
click at [309, 156] on label "Very likely" at bounding box center [253, 137] width 483 height 38
click at [49, 156] on input "Very likely" at bounding box center [31, 137] width 38 height 38
radio input "true"
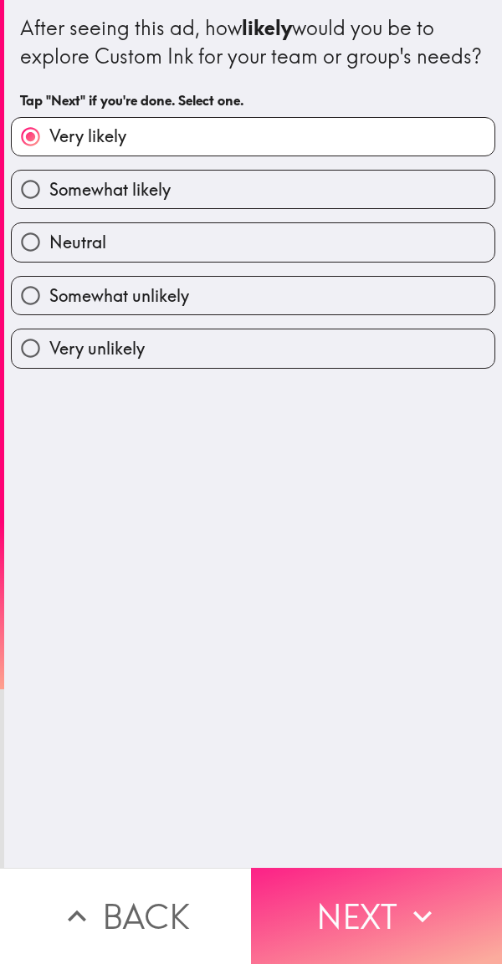
click at [410, 926] on button "Next" at bounding box center [376, 916] width 251 height 96
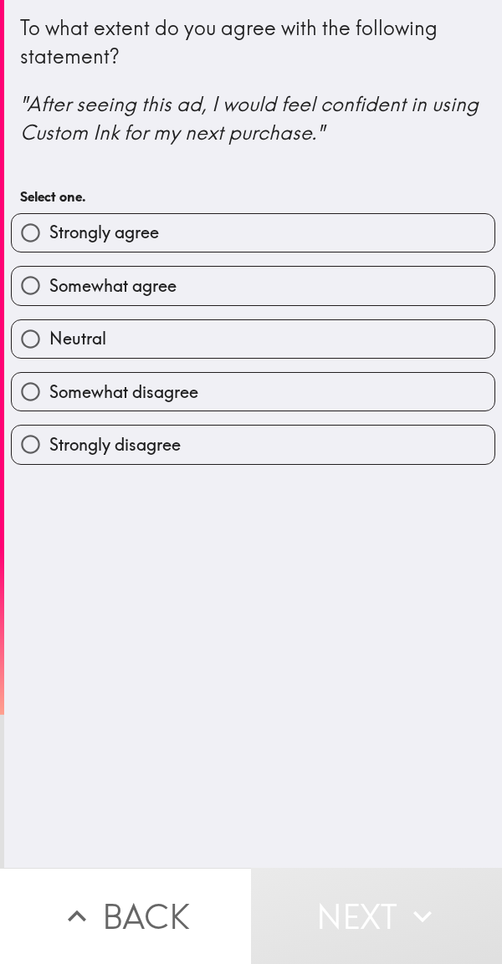
click at [319, 224] on label "Strongly agree" at bounding box center [253, 233] width 483 height 38
click at [49, 224] on input "Strongly agree" at bounding box center [31, 233] width 38 height 38
radio input "true"
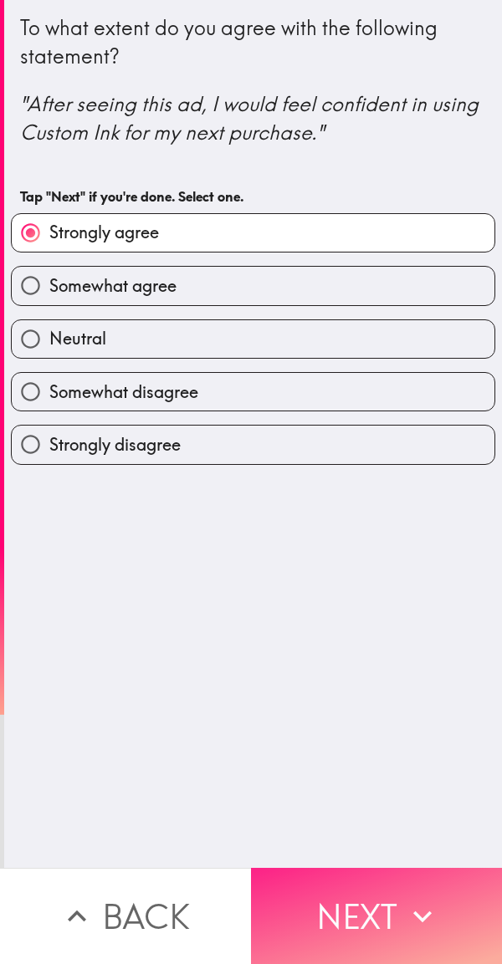
click at [392, 907] on button "Next" at bounding box center [376, 916] width 251 height 96
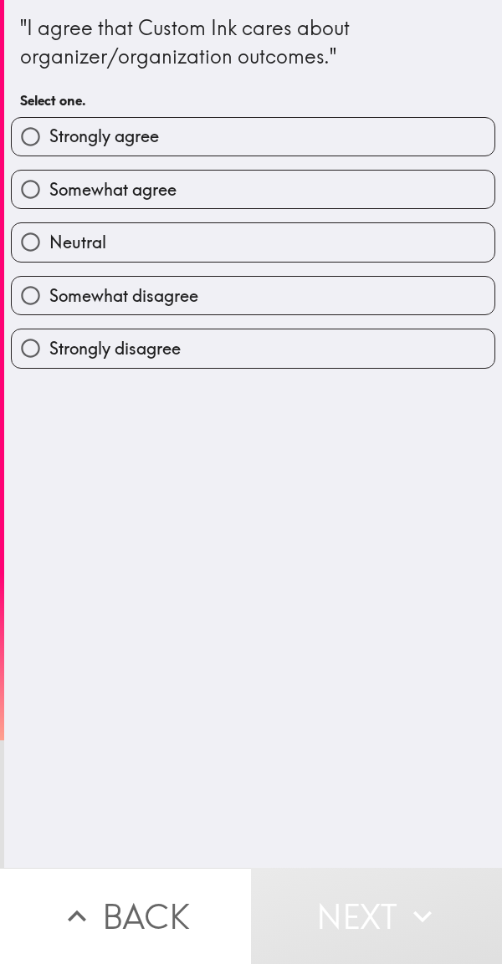
click at [299, 206] on label "Somewhat agree" at bounding box center [253, 190] width 483 height 38
click at [49, 206] on input "Somewhat agree" at bounding box center [31, 190] width 38 height 38
radio input "true"
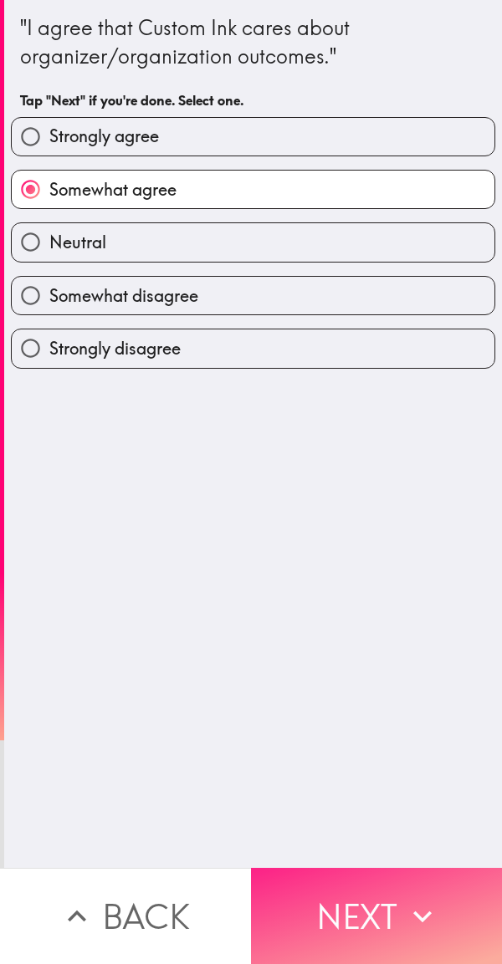
click at [376, 897] on button "Next" at bounding box center [376, 916] width 251 height 96
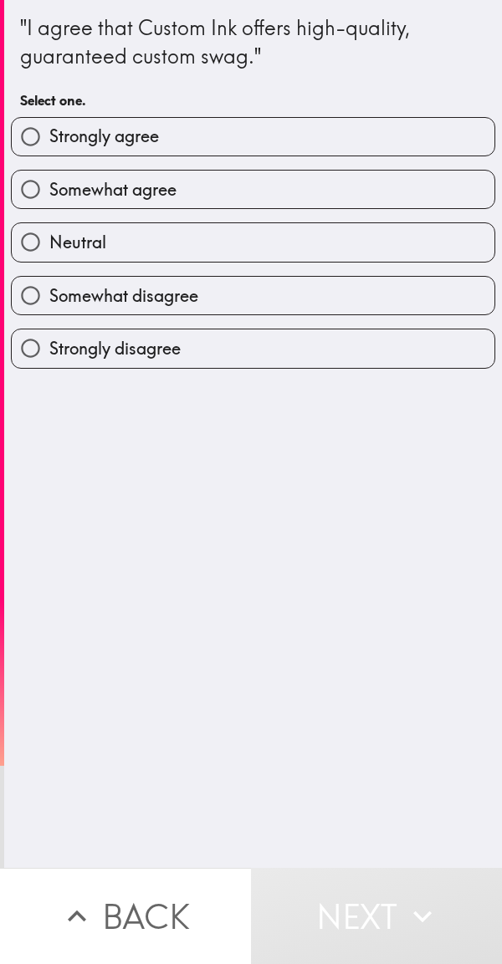
click at [319, 174] on label "Somewhat agree" at bounding box center [253, 190] width 483 height 38
click at [49, 174] on input "Somewhat agree" at bounding box center [31, 190] width 38 height 38
radio input "true"
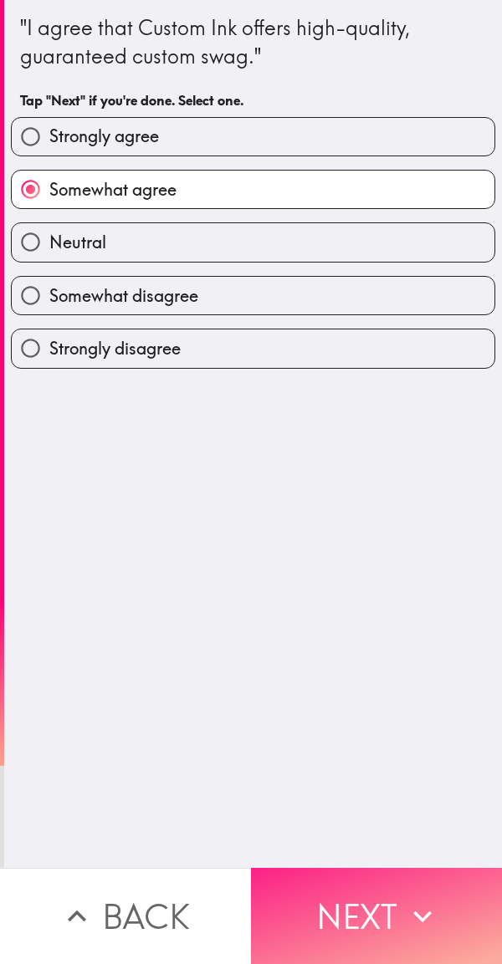
click at [376, 912] on button "Next" at bounding box center [376, 916] width 251 height 96
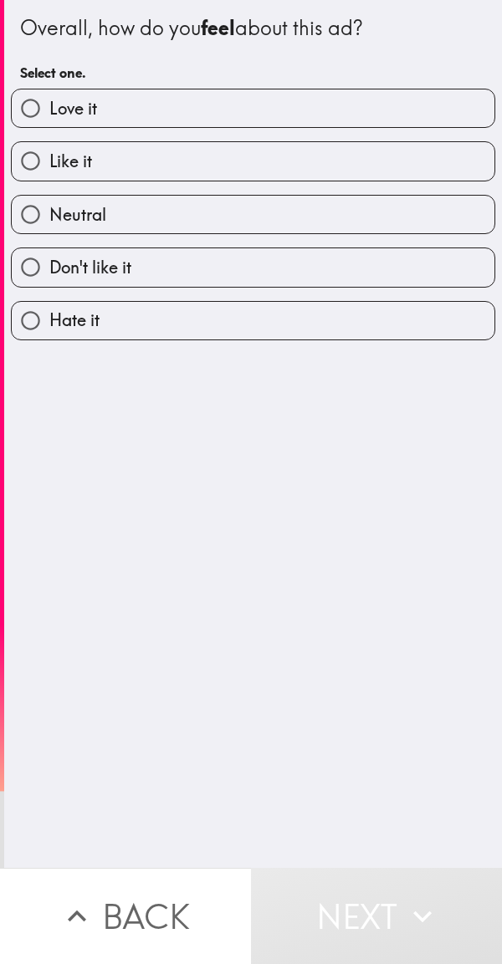
click at [351, 118] on label "Love it" at bounding box center [253, 108] width 483 height 38
click at [49, 118] on input "Love it" at bounding box center [31, 108] width 38 height 38
radio input "true"
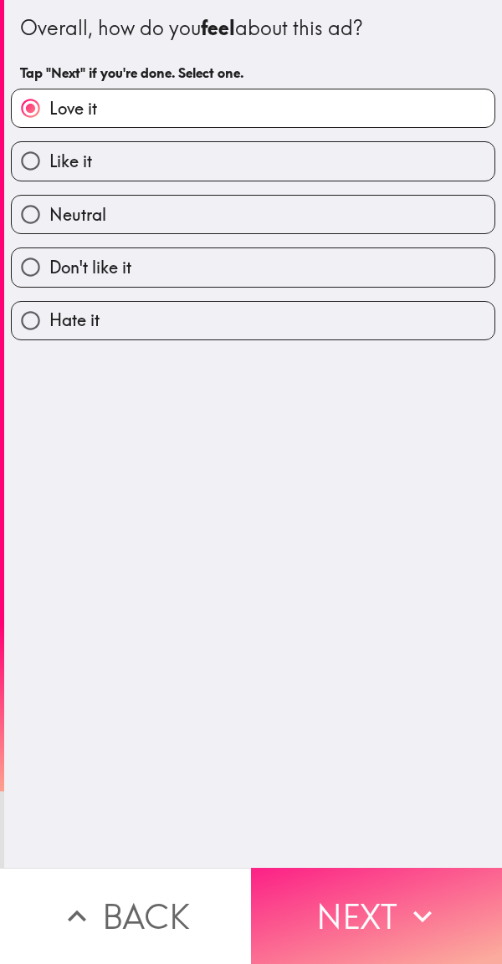
click at [380, 919] on button "Next" at bounding box center [376, 916] width 251 height 96
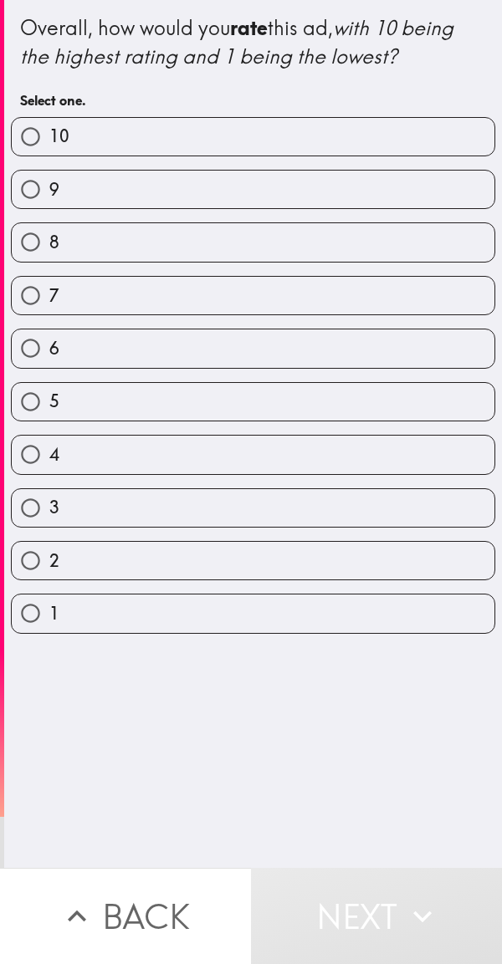
click at [288, 197] on label "9" at bounding box center [253, 190] width 483 height 38
click at [49, 197] on input "9" at bounding box center [31, 190] width 38 height 38
radio input "true"
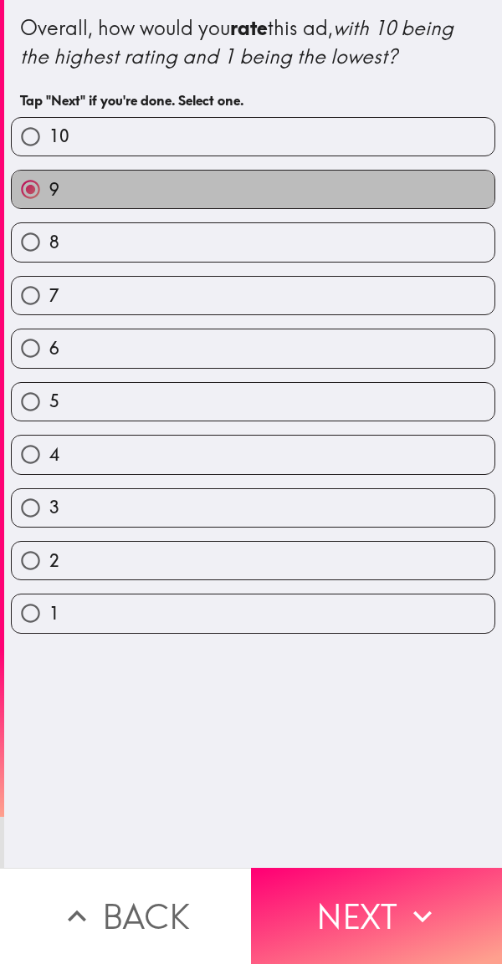
click at [284, 176] on label "9" at bounding box center [253, 190] width 483 height 38
click at [49, 176] on input "9" at bounding box center [31, 190] width 38 height 38
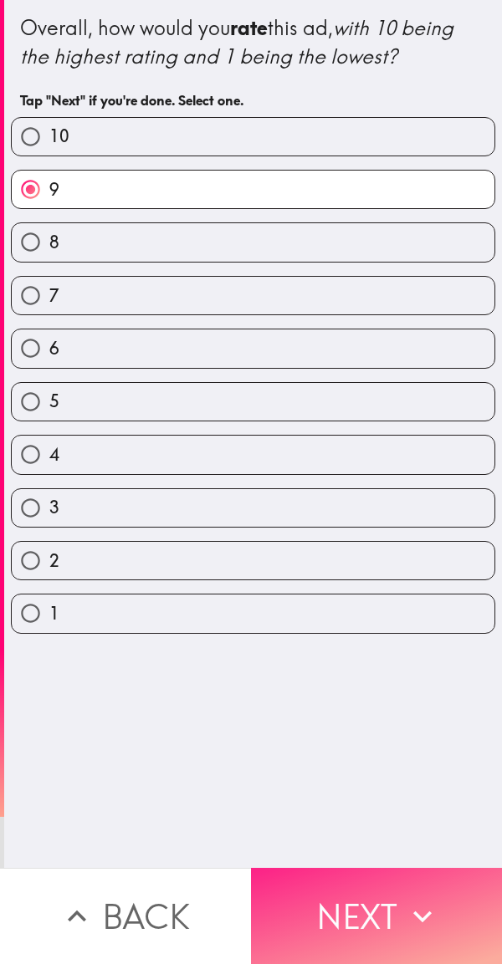
click at [384, 898] on button "Next" at bounding box center [376, 916] width 251 height 96
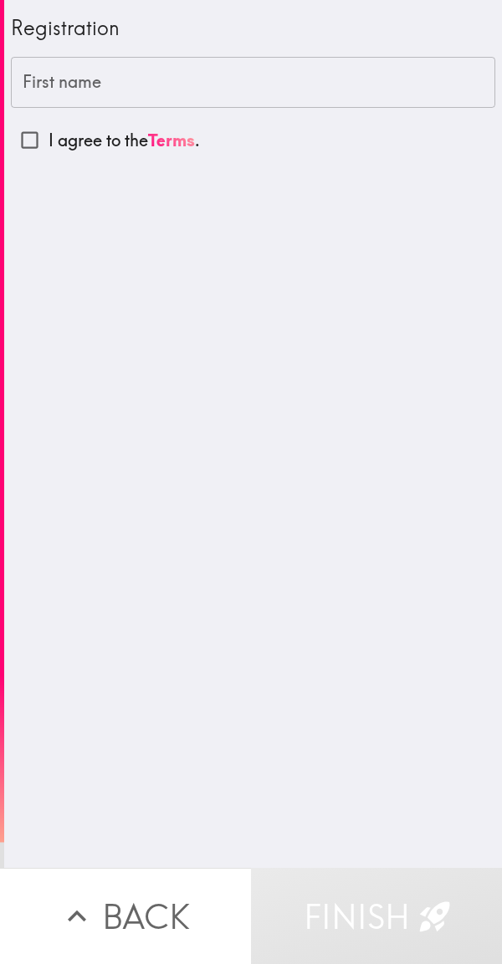
click at [337, 77] on input "First name" at bounding box center [253, 83] width 484 height 52
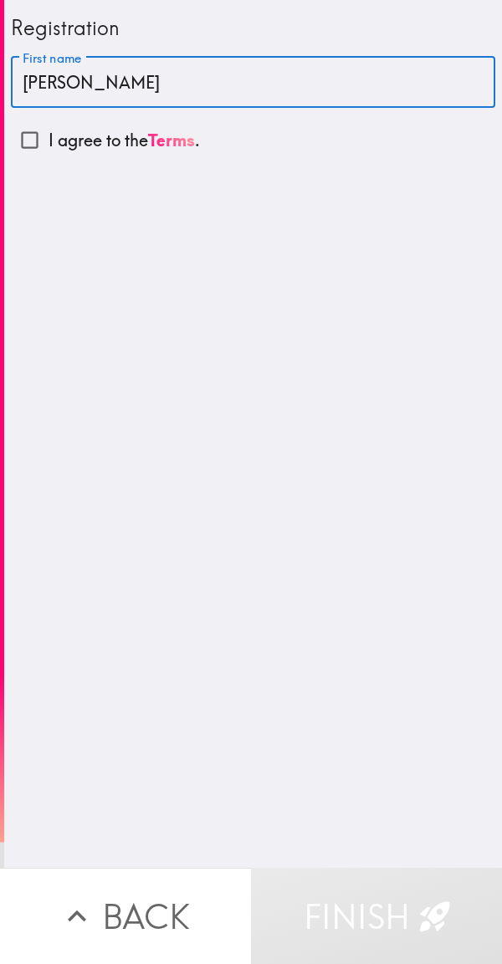
type input "[PERSON_NAME]"
click at [38, 144] on input "I agree to the Terms ." at bounding box center [30, 140] width 38 height 38
checkbox input "true"
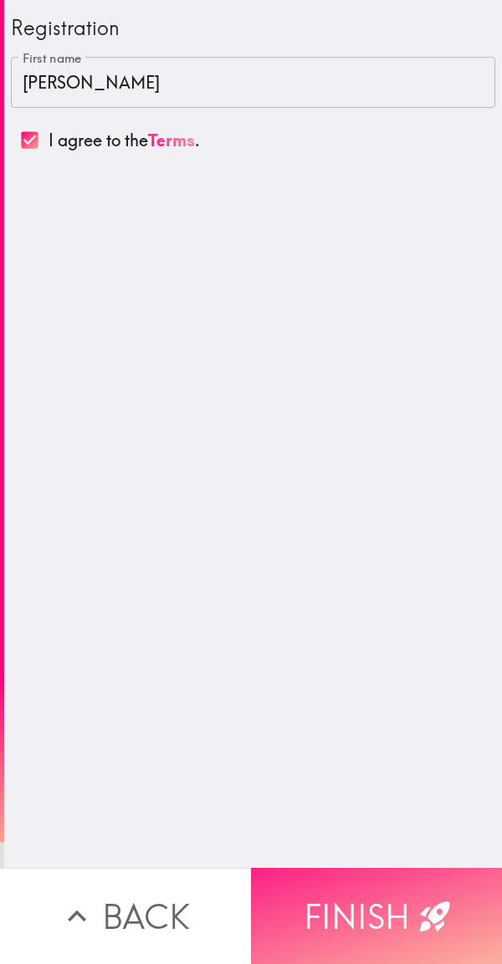
click at [396, 918] on button "Finish" at bounding box center [376, 916] width 251 height 96
